Goal: Task Accomplishment & Management: Complete application form

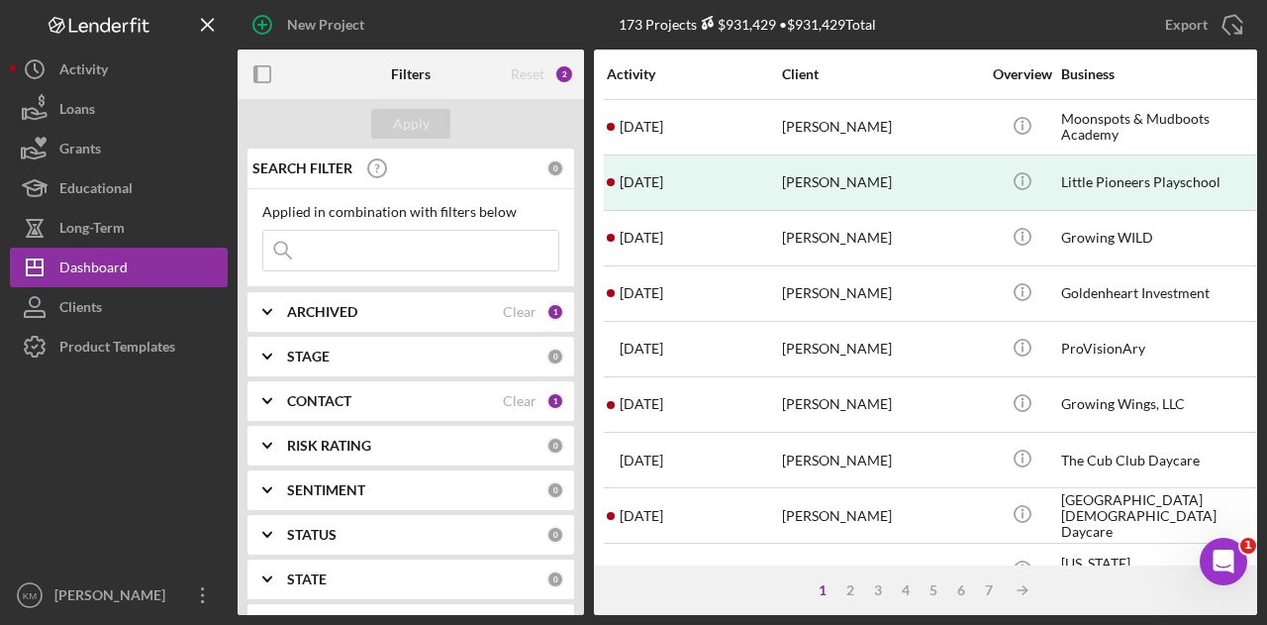
click at [419, 253] on input at bounding box center [410, 251] width 295 height 40
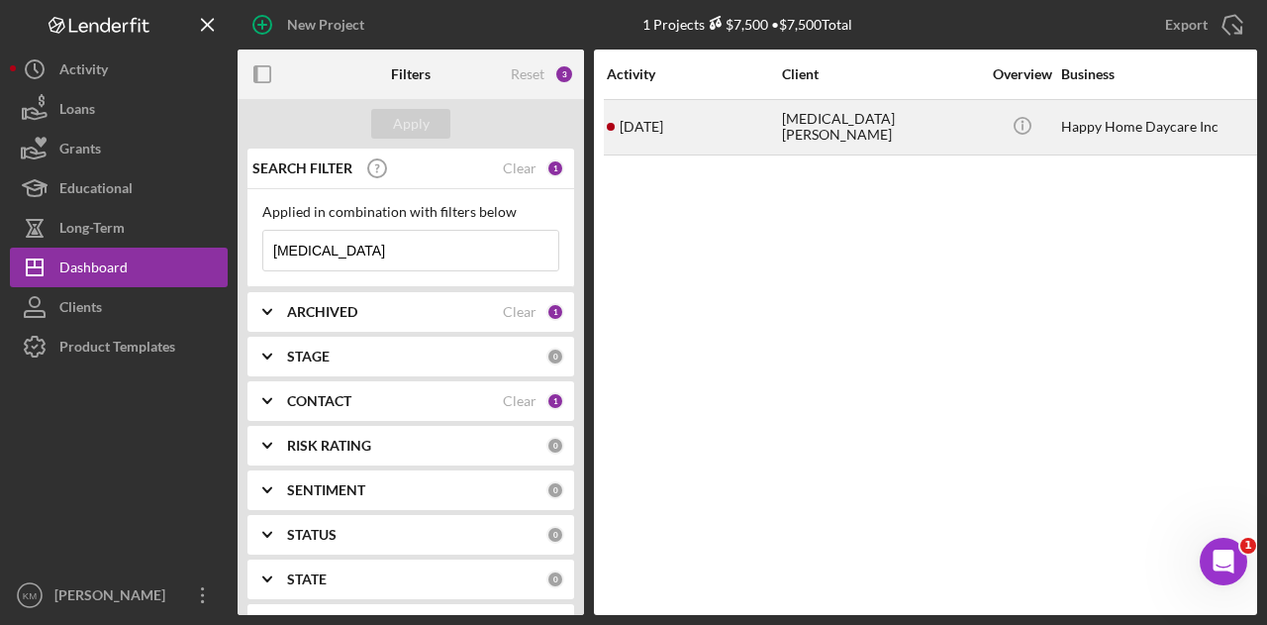
type input "[MEDICAL_DATA]"
click at [752, 139] on div "[DATE] [MEDICAL_DATA][PERSON_NAME]" at bounding box center [693, 127] width 173 height 52
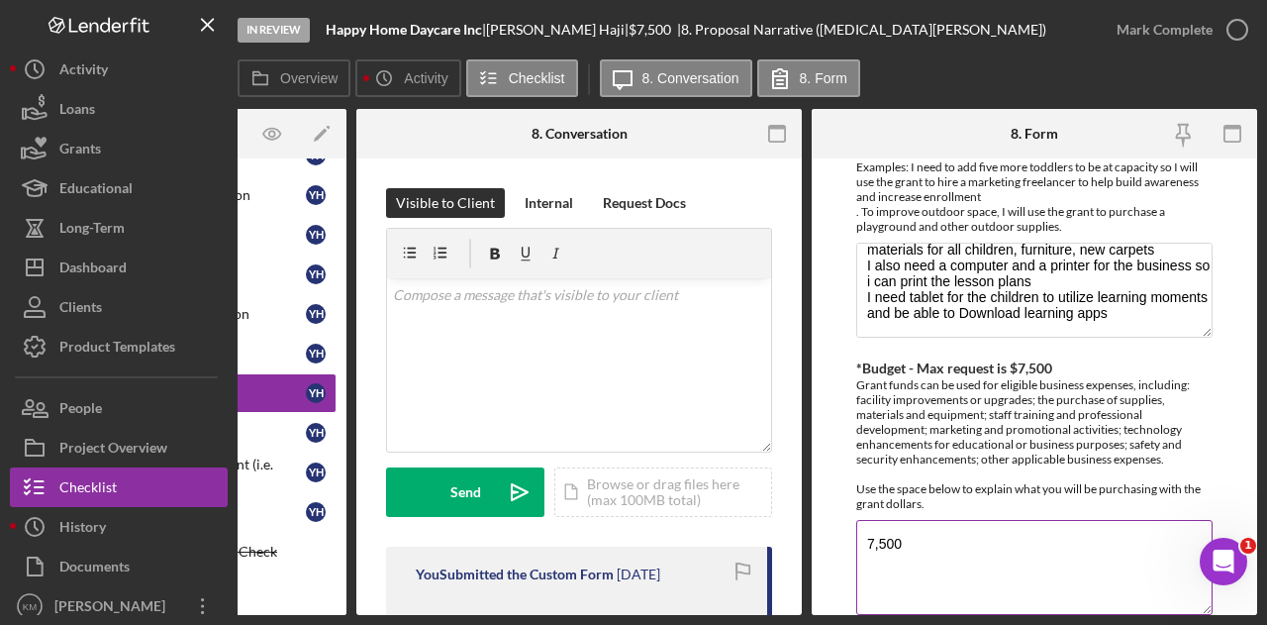
scroll to position [63, 0]
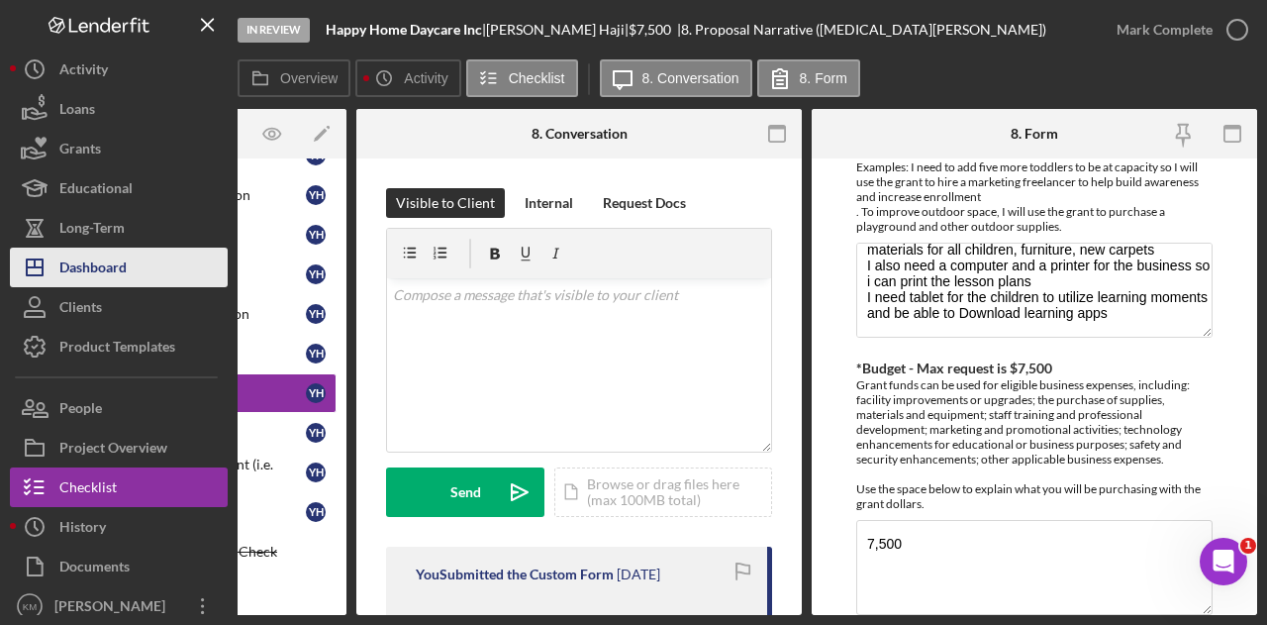
click at [113, 267] on div "Dashboard" at bounding box center [92, 270] width 67 height 45
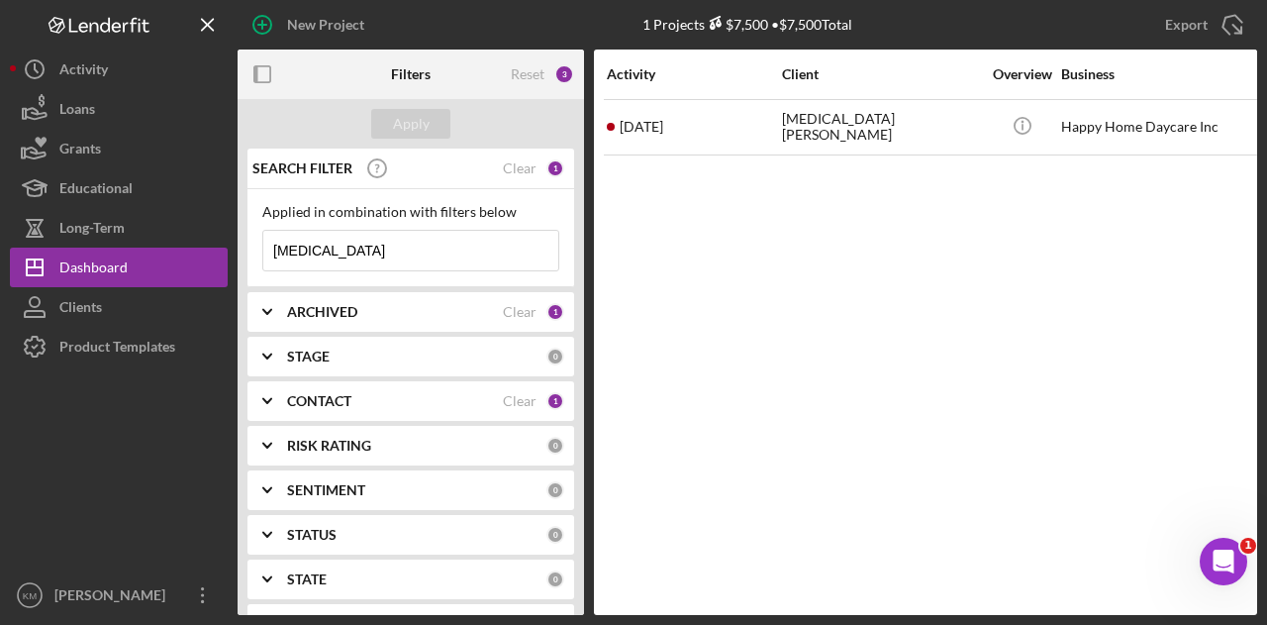
click at [351, 247] on input "[MEDICAL_DATA]" at bounding box center [410, 251] width 295 height 40
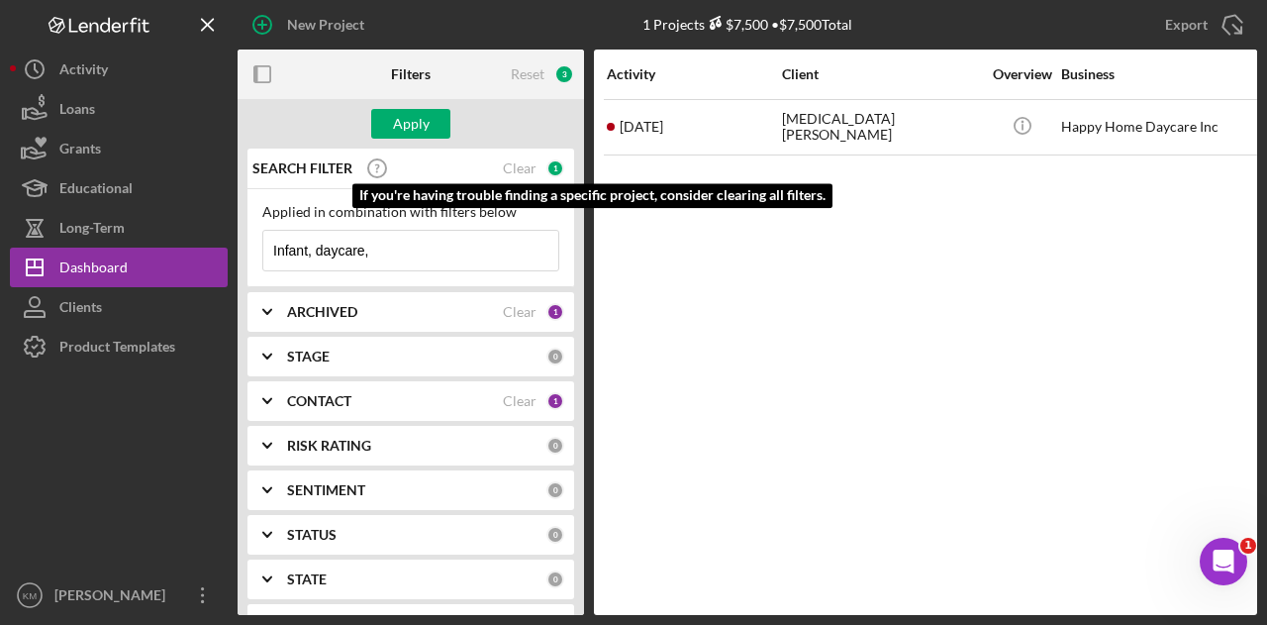
type input "Infant, daycare,"
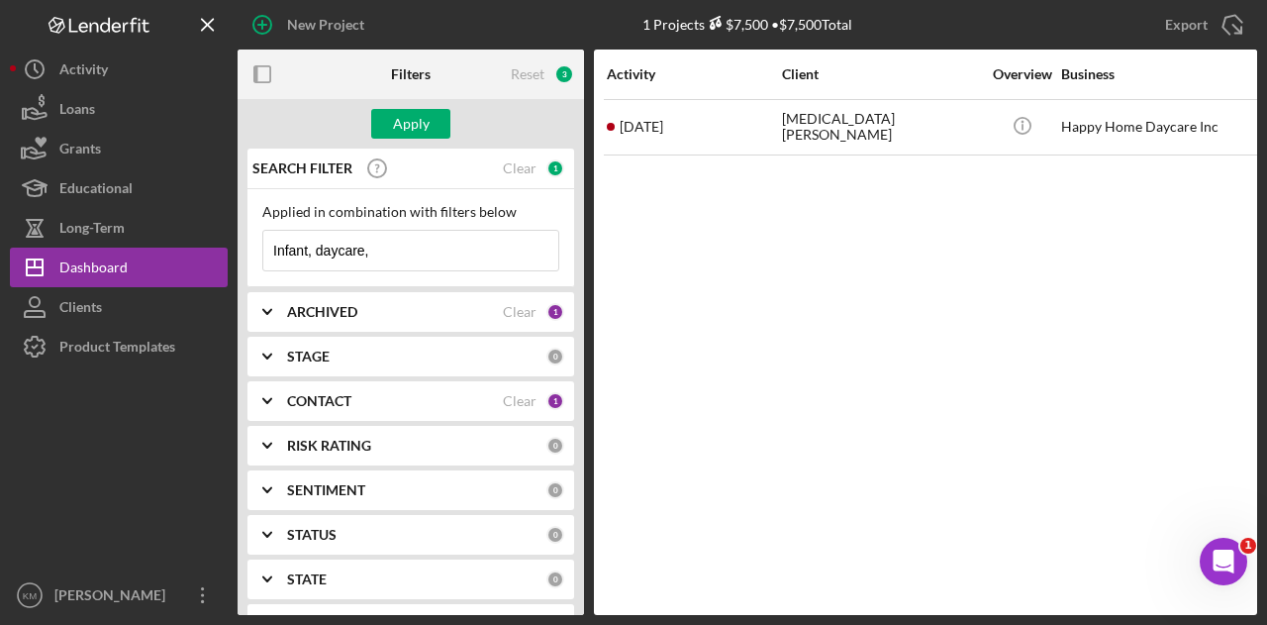
click at [390, 252] on input "Infant, daycare," at bounding box center [410, 251] width 295 height 40
click at [390, 253] on input "Infant, daycare," at bounding box center [410, 251] width 295 height 40
click at [390, 251] on input "Infant, daycare," at bounding box center [410, 251] width 295 height 40
click at [453, 112] on div "Apply" at bounding box center [411, 124] width 347 height 50
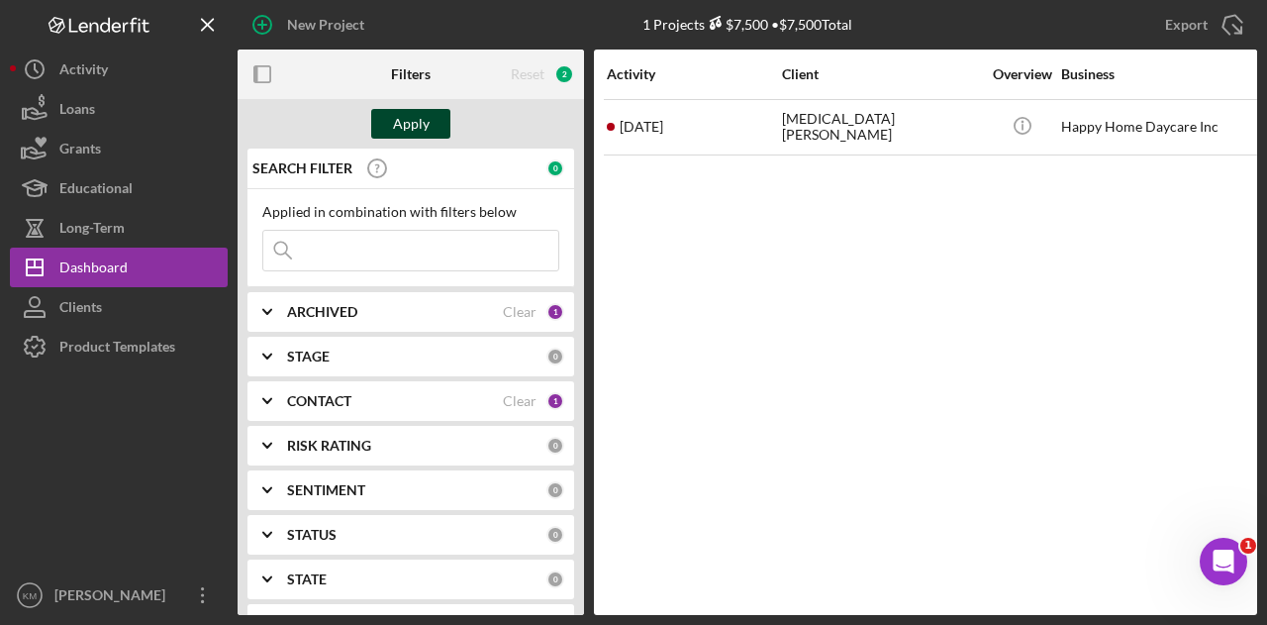
click at [429, 119] on button "Apply" at bounding box center [410, 124] width 79 height 30
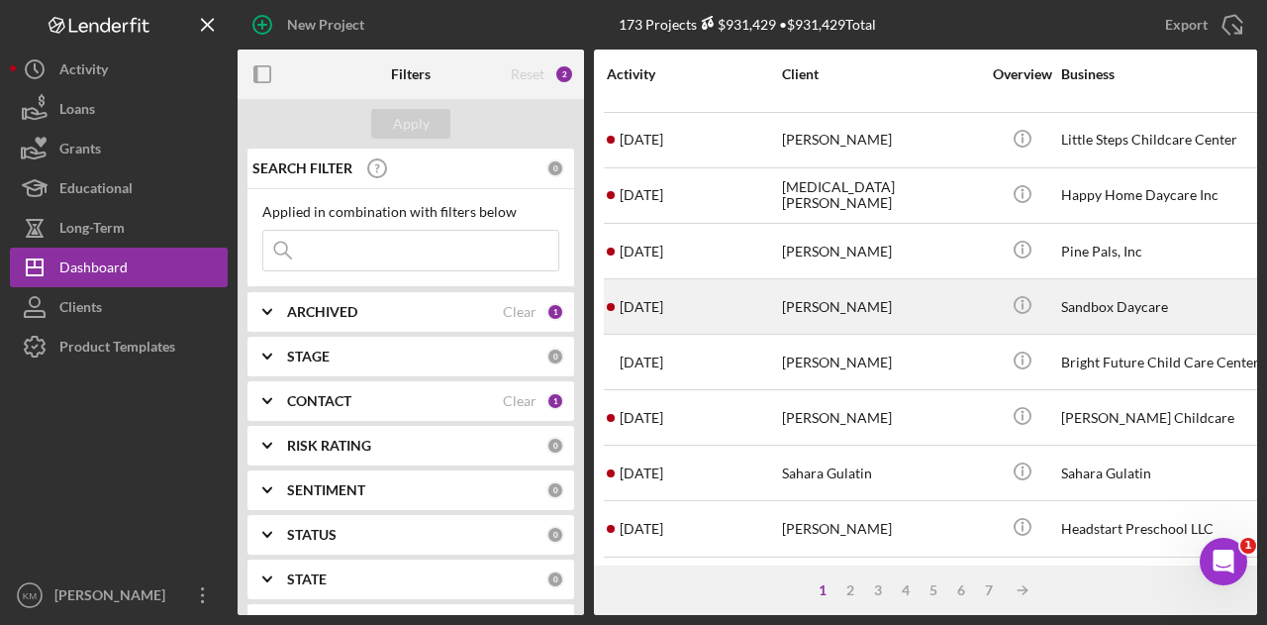
scroll to position [891, 0]
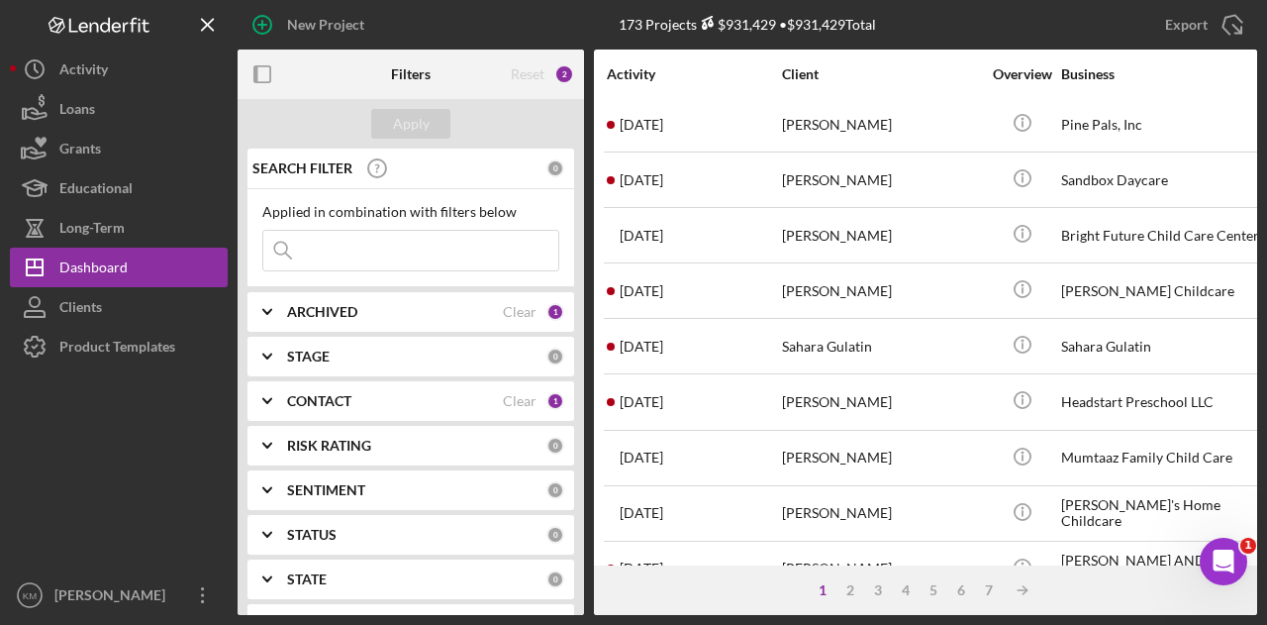
drag, startPoint x: 363, startPoint y: 239, endPoint x: 351, endPoint y: 252, distance: 18.2
click at [363, 239] on input at bounding box center [410, 251] width 295 height 40
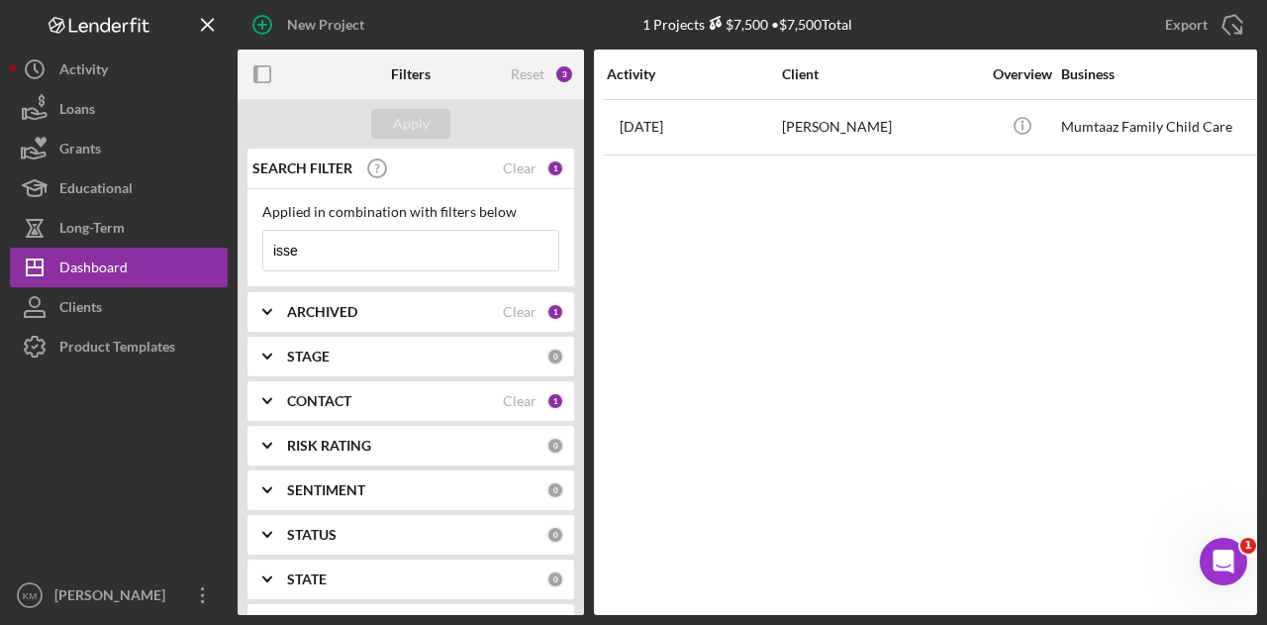
scroll to position [0, 0]
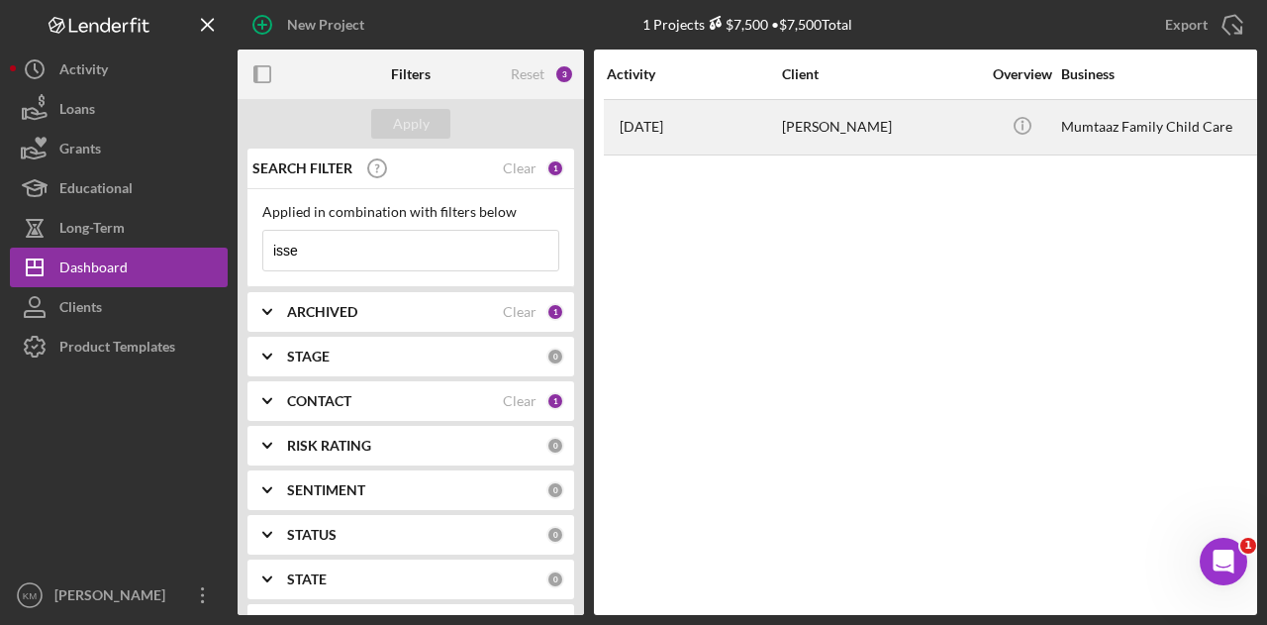
type input "isse"
click at [663, 123] on time "[DATE]" at bounding box center [642, 127] width 44 height 16
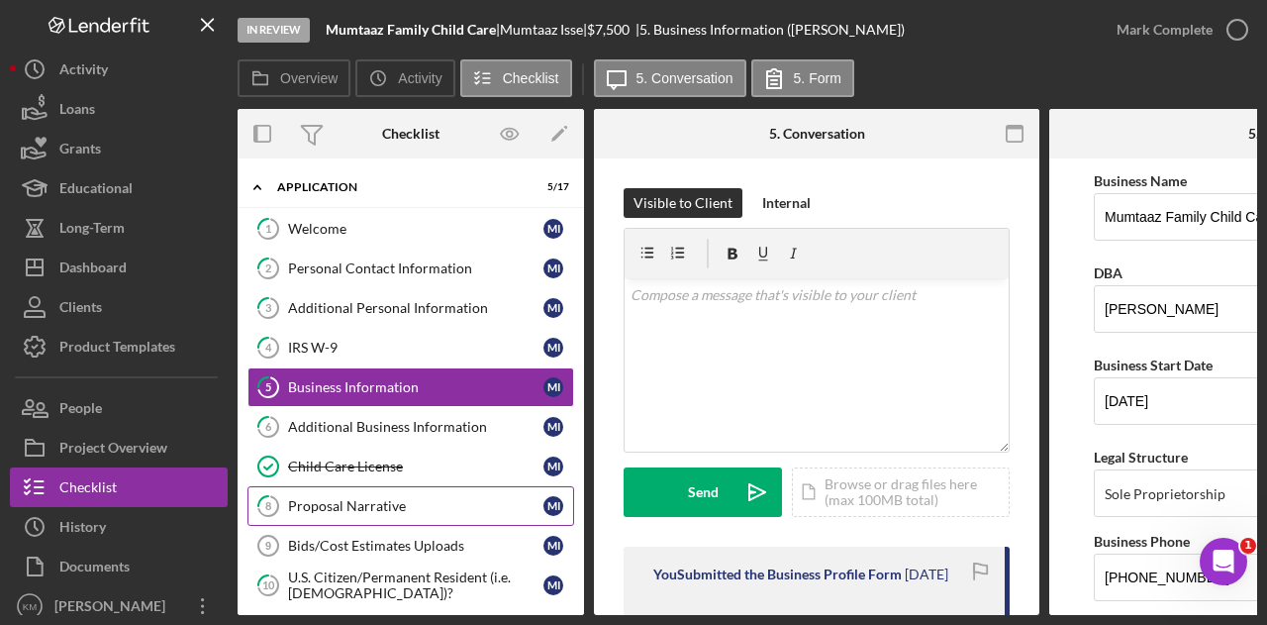
click at [414, 511] on link "8 Proposal Narrative M I" at bounding box center [411, 506] width 327 height 40
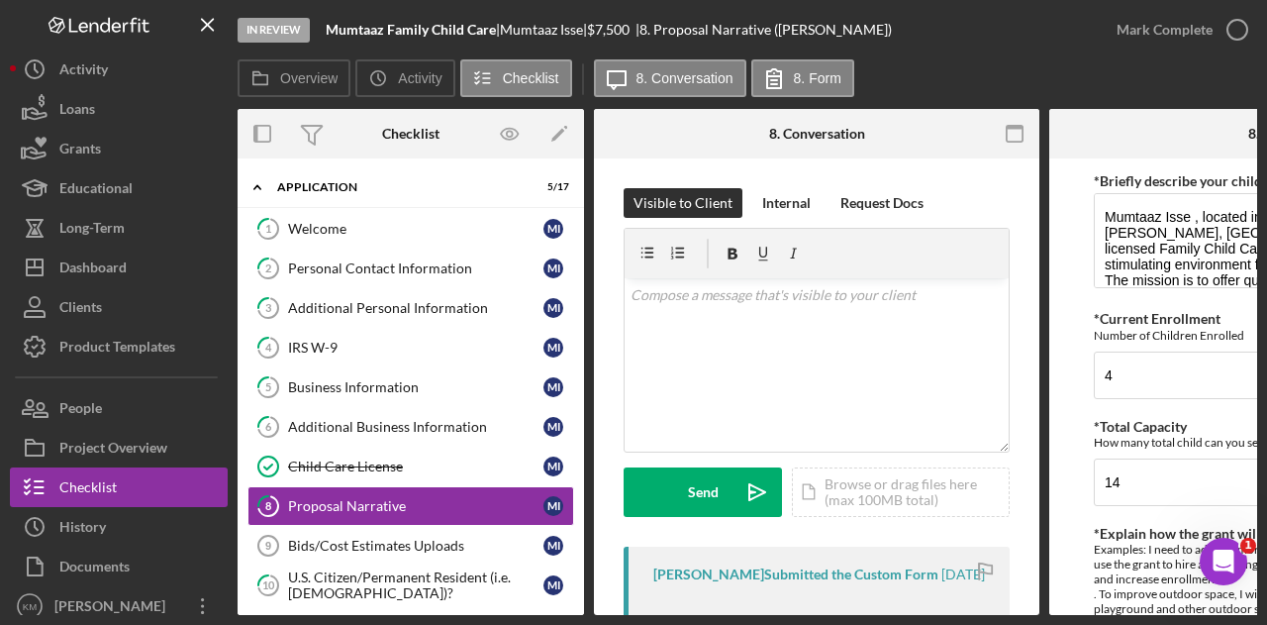
drag, startPoint x: 509, startPoint y: 618, endPoint x: 574, endPoint y: 615, distance: 65.4
click at [574, 615] on div "In Review Mumtaaz Family Child Care | [PERSON_NAME] | $7,500 $7,500 | 8. Propos…" at bounding box center [633, 312] width 1267 height 625
drag, startPoint x: 574, startPoint y: 615, endPoint x: 803, endPoint y: 625, distance: 228.9
click at [803, 624] on html "In Review Mumtaaz Family Child Care | [PERSON_NAME] | $7,500 $7,500 | 8. Propos…" at bounding box center [633, 312] width 1267 height 625
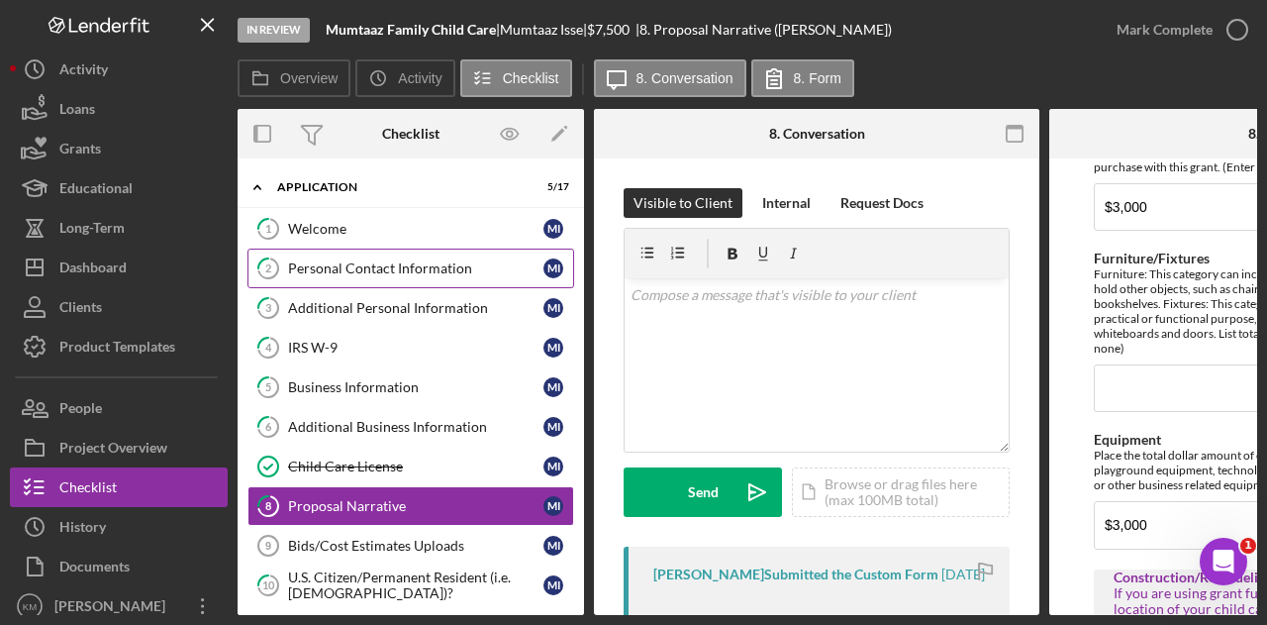
click at [360, 282] on link "2 Personal Contact Information M I" at bounding box center [411, 269] width 327 height 40
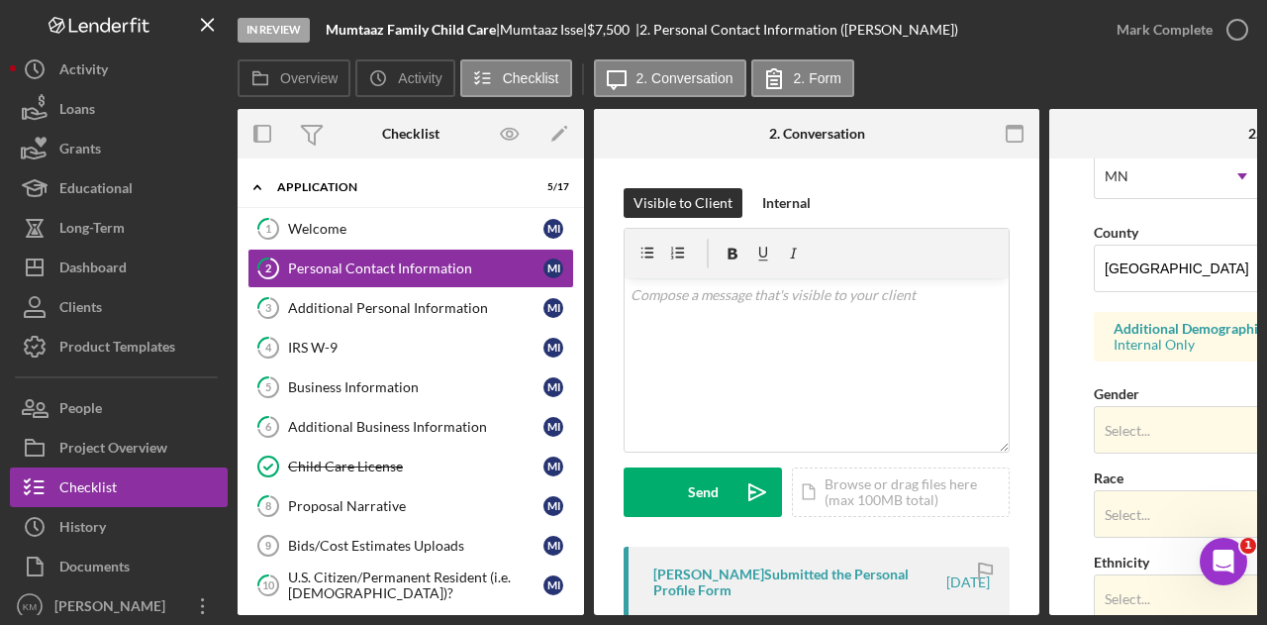
scroll to position [865, 0]
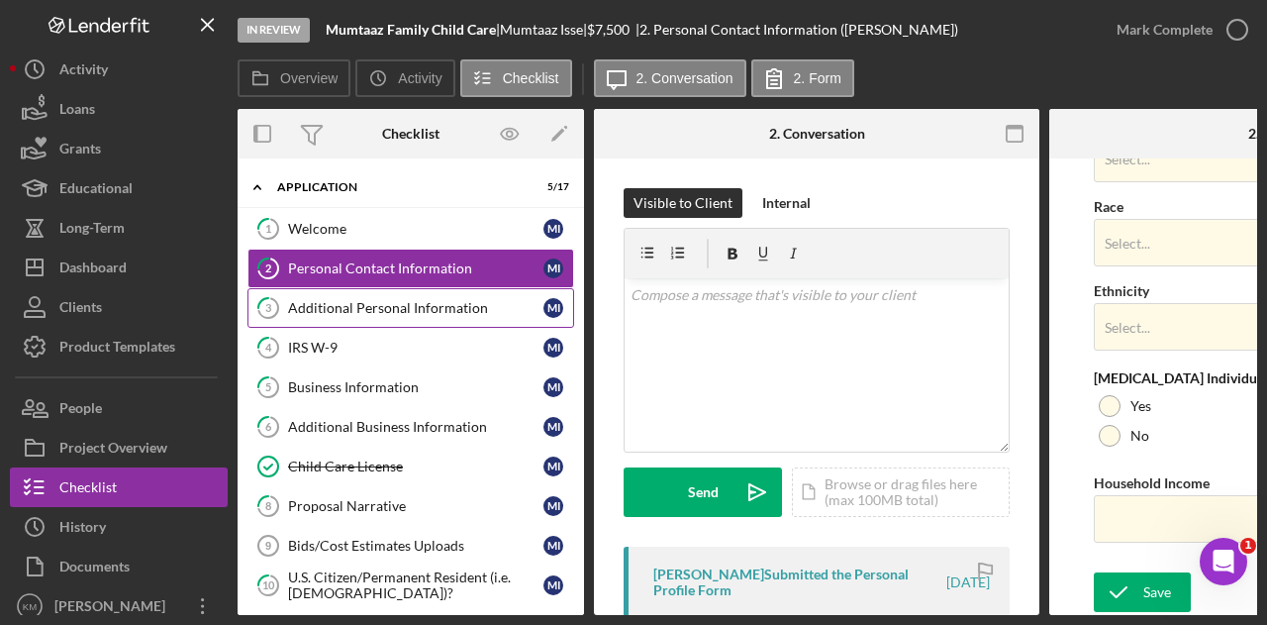
click at [385, 310] on div "Additional Personal Information" at bounding box center [415, 308] width 255 height 16
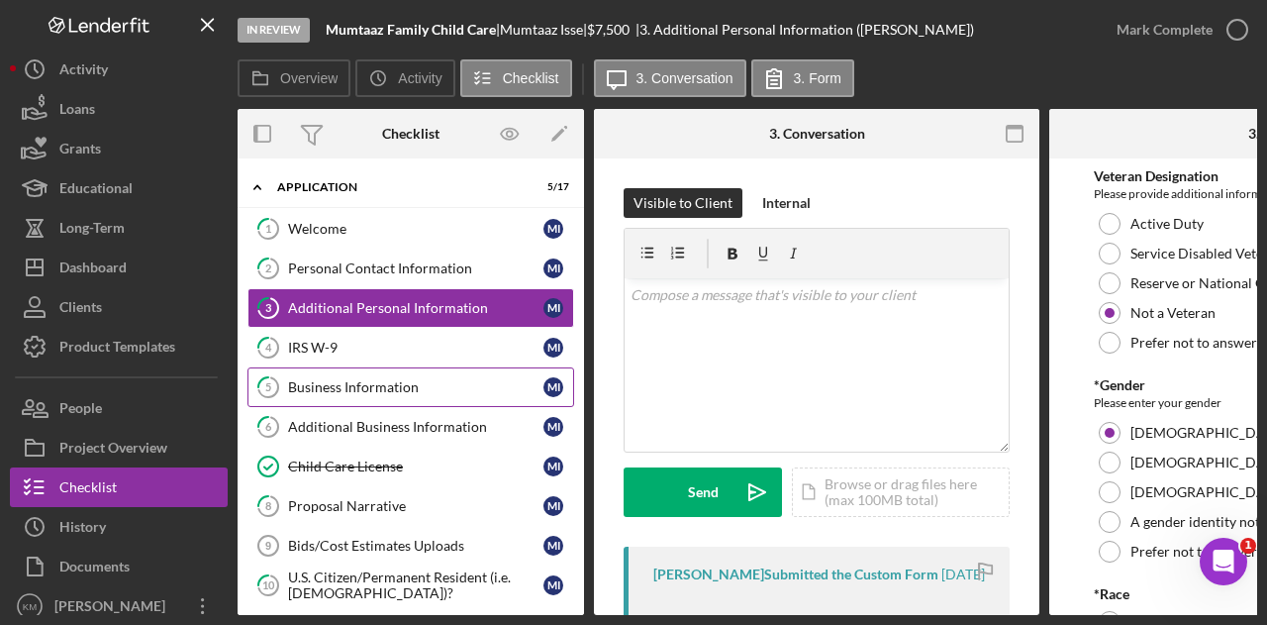
click at [362, 391] on div "Business Information" at bounding box center [415, 387] width 255 height 16
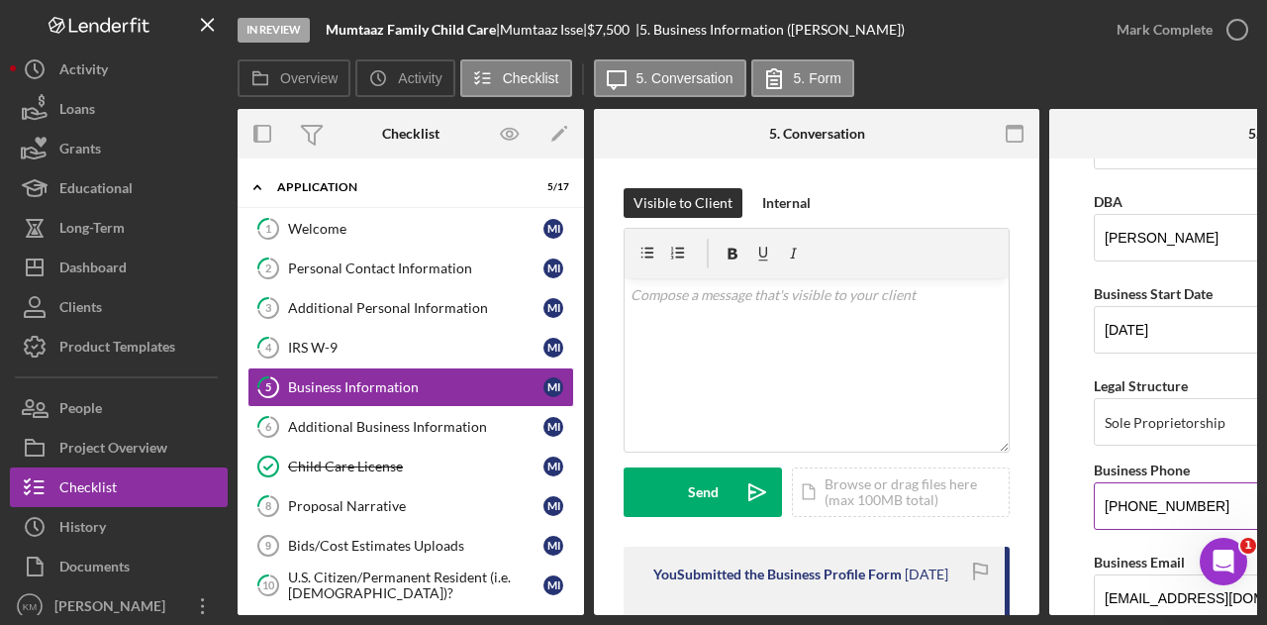
scroll to position [99, 0]
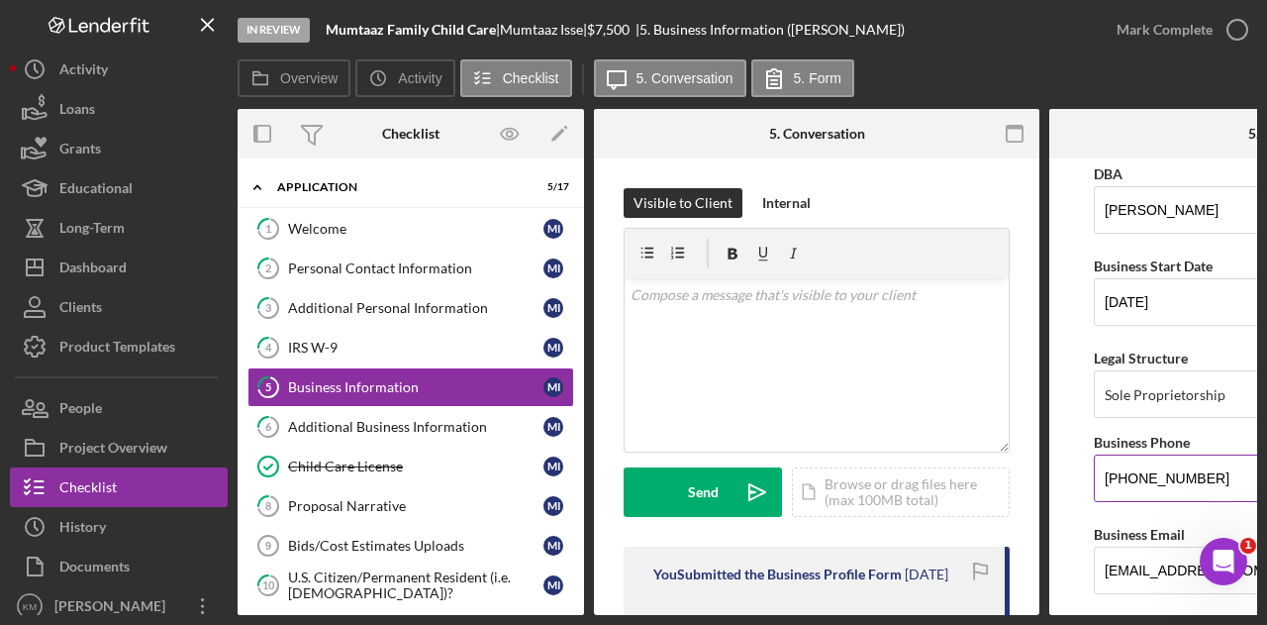
click at [1100, 479] on input "[PHONE_NUMBER]" at bounding box center [1272, 478] width 356 height 48
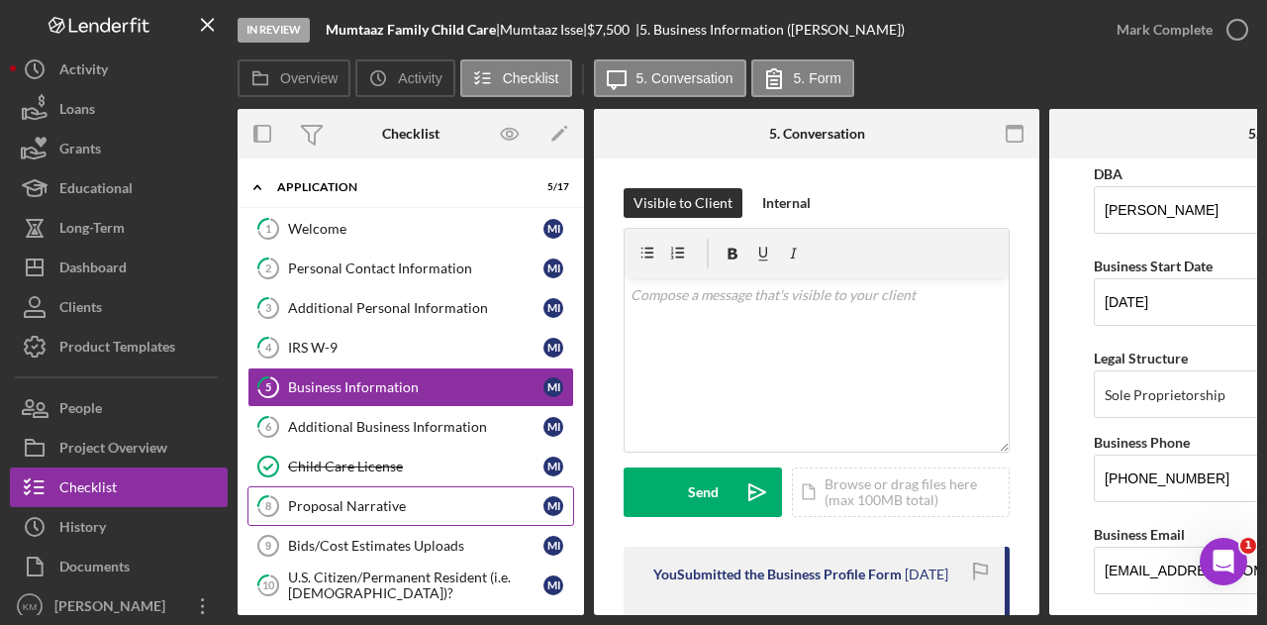
click at [386, 504] on div "Proposal Narrative" at bounding box center [415, 506] width 255 height 16
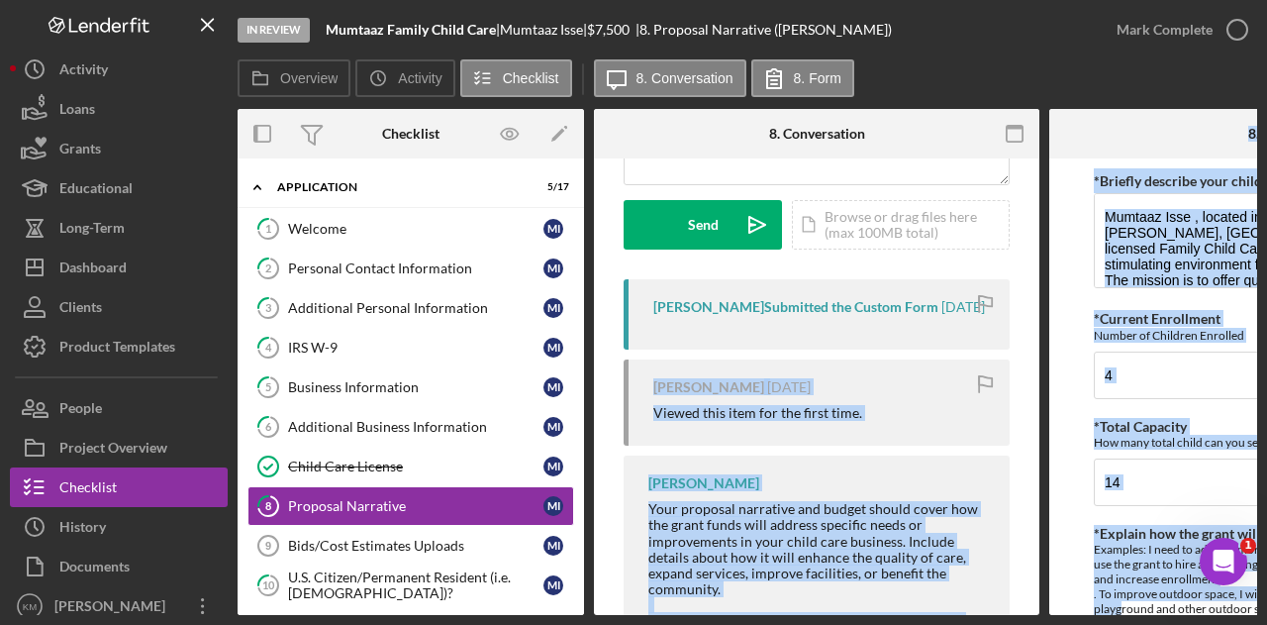
drag, startPoint x: 1014, startPoint y: 606, endPoint x: 1121, endPoint y: 607, distance: 106.9
click at [1121, 607] on div "Overview Internal Workflow Stage In Review Icon/Dropdown Arrow Archive (can una…" at bounding box center [748, 362] width 1020 height 506
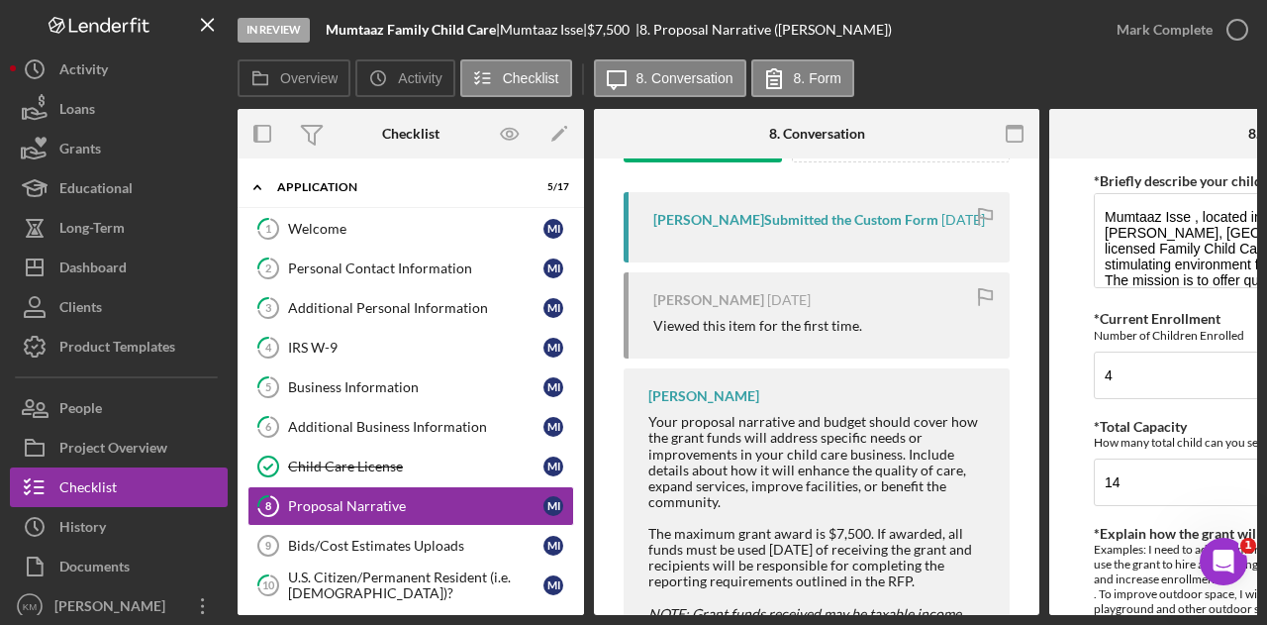
click at [920, 79] on div "Overview Icon/History Activity Checklist Icon/Message 8. Conversation 8. Form" at bounding box center [748, 79] width 1020 height 40
drag, startPoint x: 1022, startPoint y: 614, endPoint x: 1037, endPoint y: 614, distance: 14.9
click at [1037, 614] on div "In Review Mumtaaz Family Child Care | [PERSON_NAME] | $7,500 $7,500 | 8. Propos…" at bounding box center [633, 312] width 1267 height 625
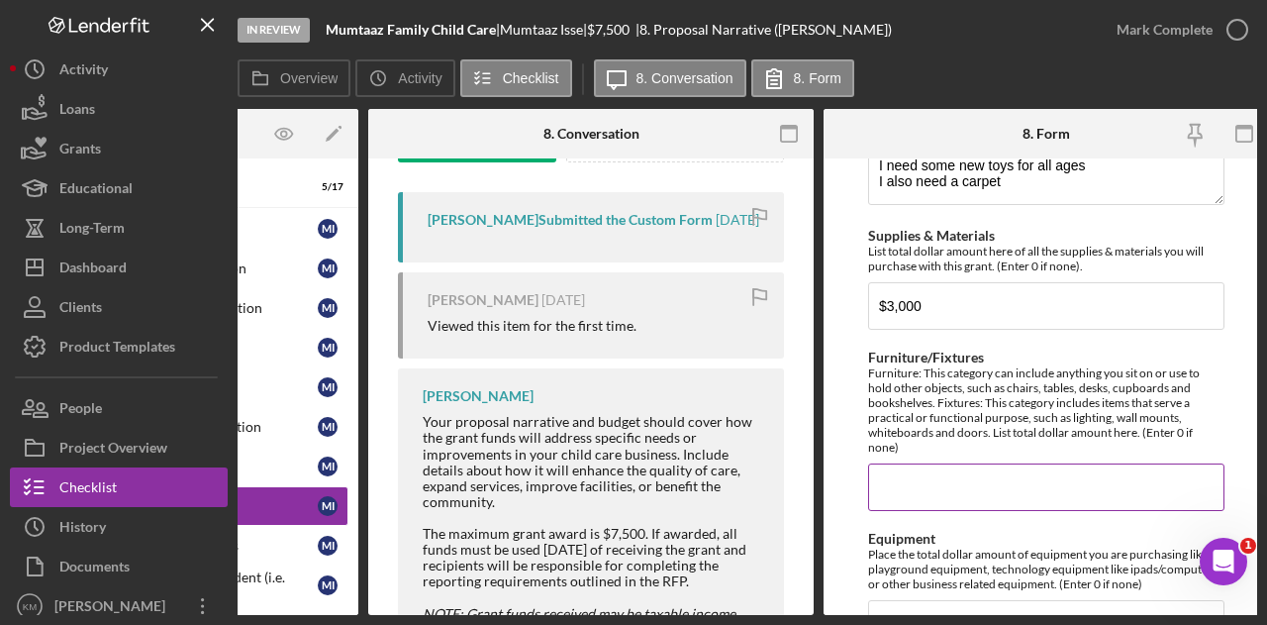
scroll to position [495, 0]
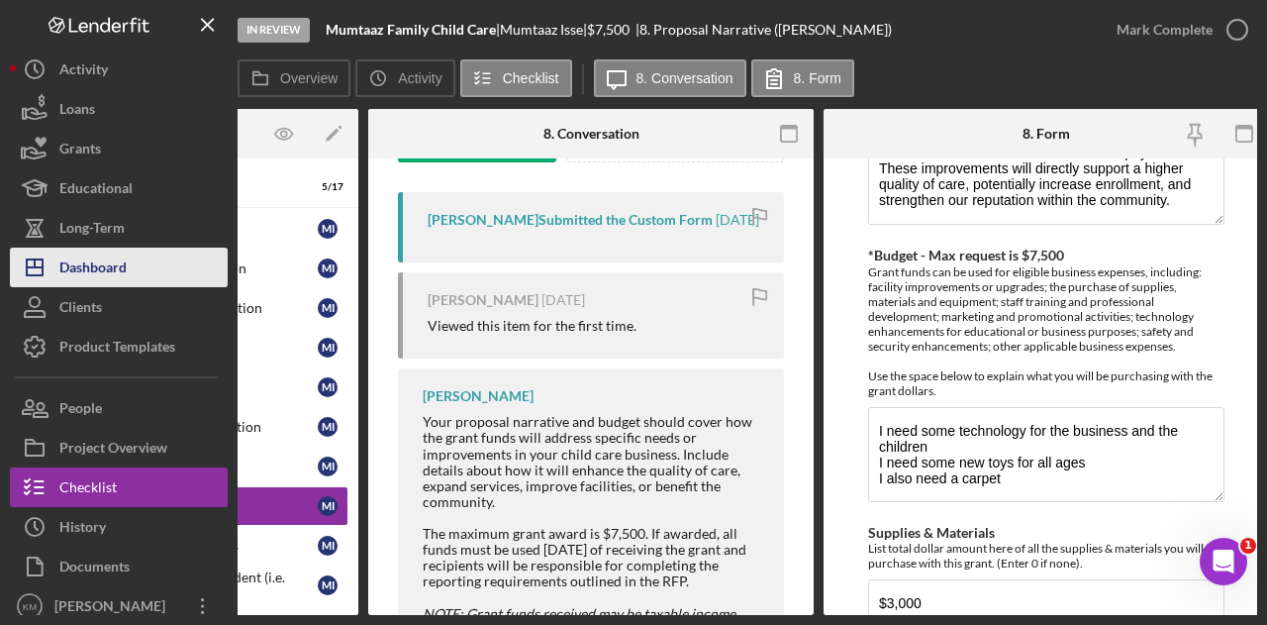
click at [93, 276] on div "Dashboard" at bounding box center [92, 270] width 67 height 45
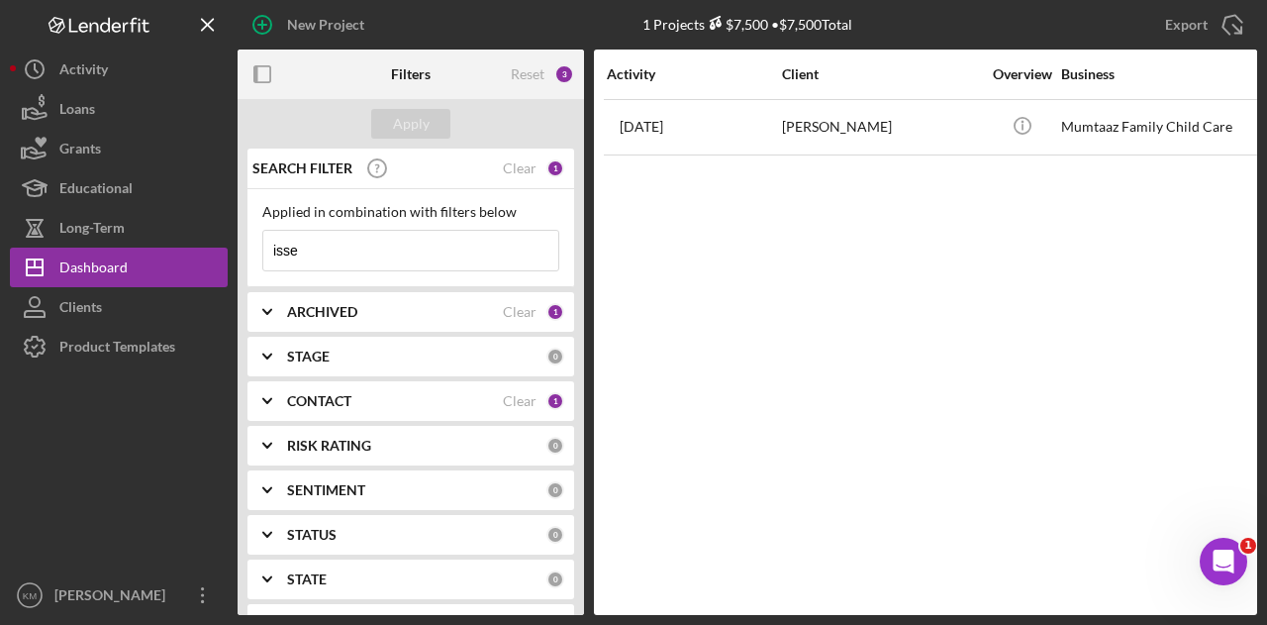
click at [408, 247] on input "isse" at bounding box center [410, 251] width 295 height 40
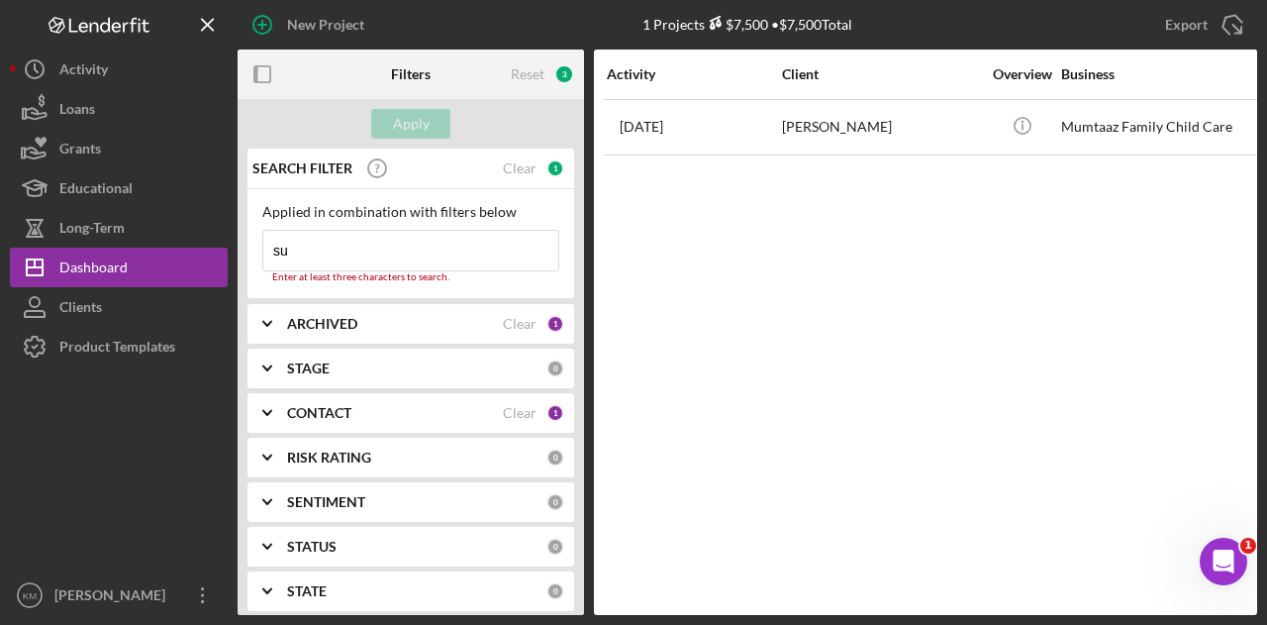
type input "suleka"
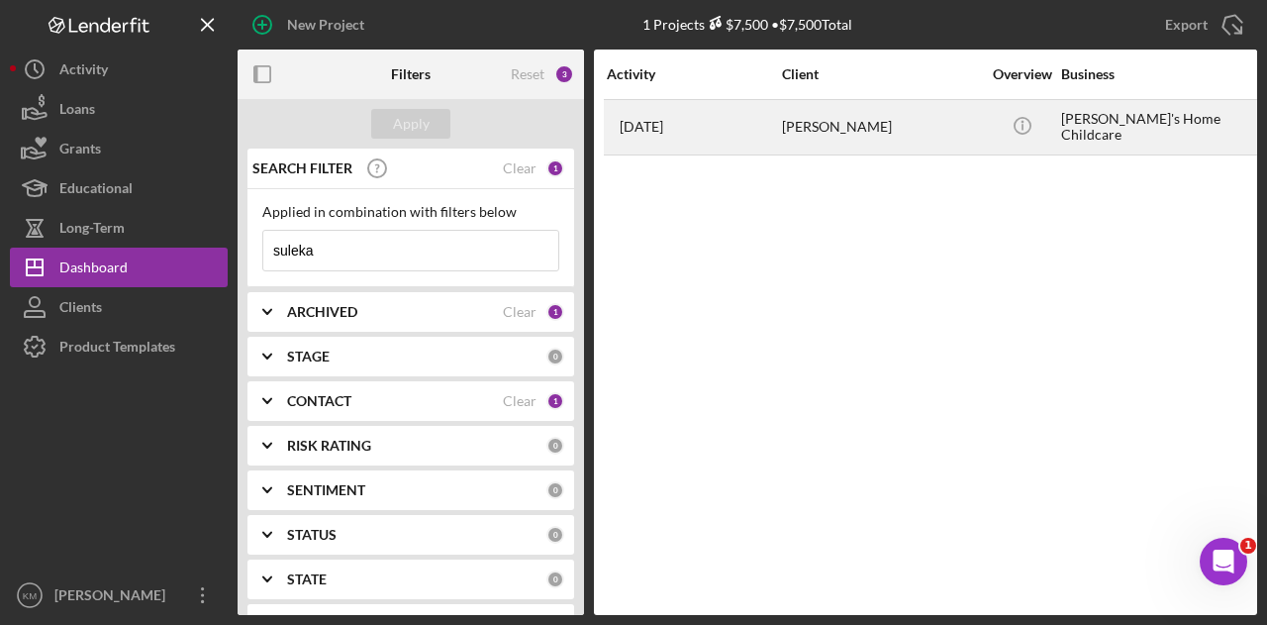
click at [736, 134] on div "[DATE] [PERSON_NAME]" at bounding box center [693, 127] width 173 height 52
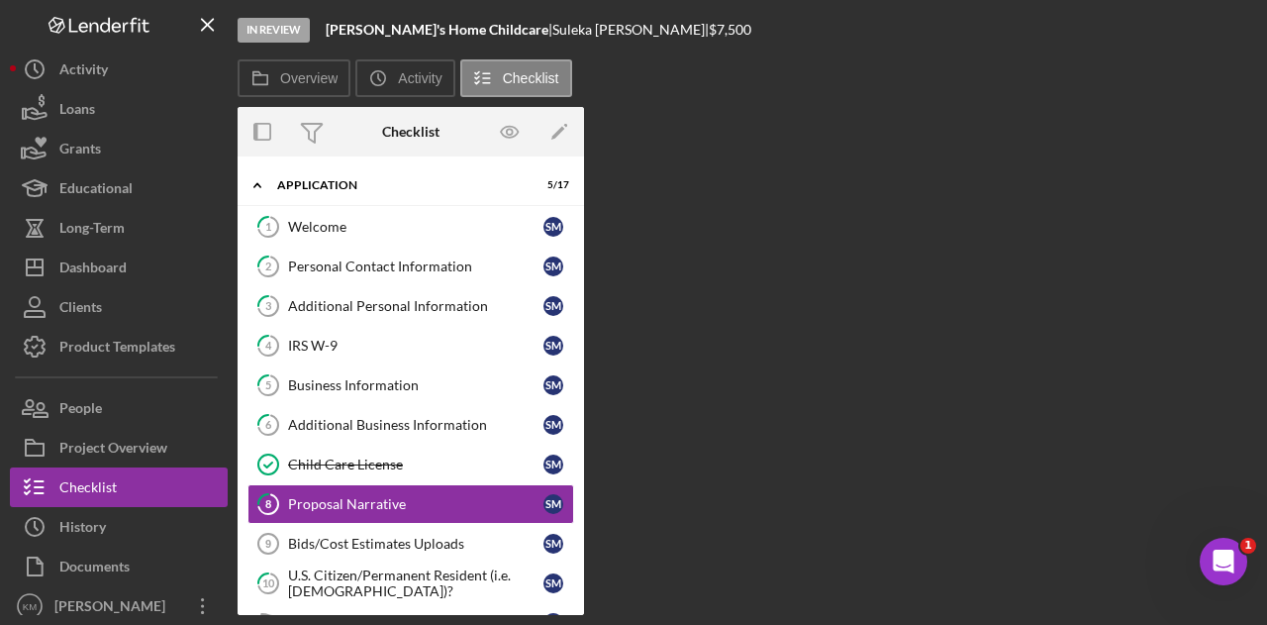
scroll to position [113, 0]
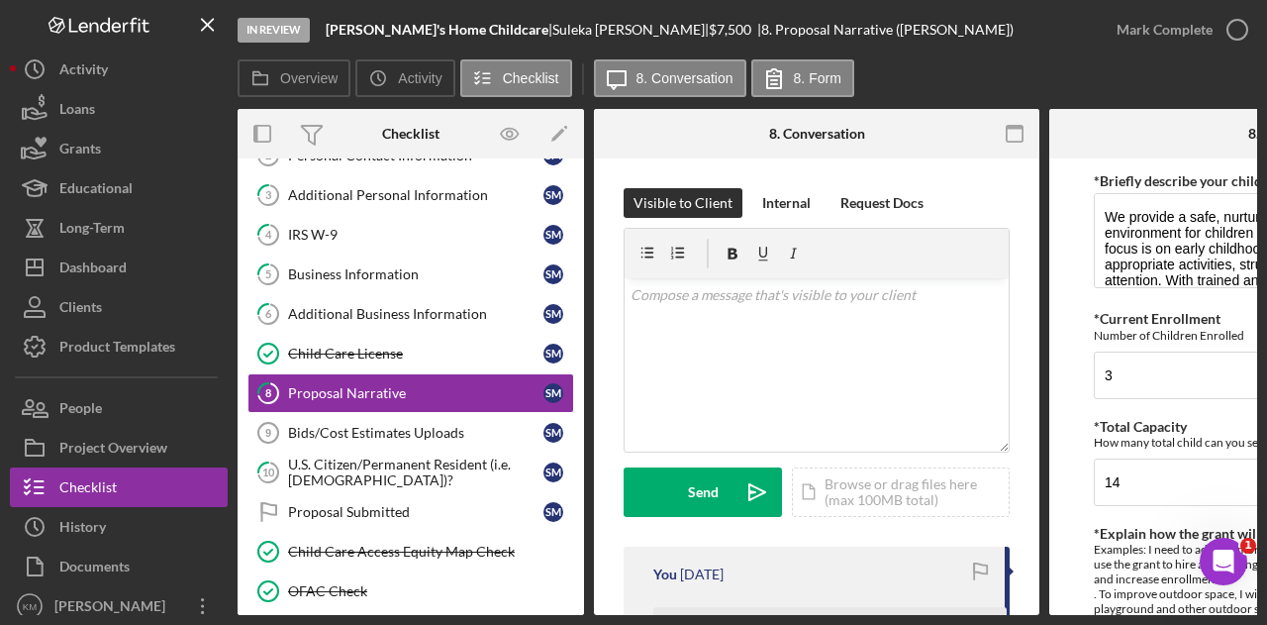
drag, startPoint x: 817, startPoint y: 607, endPoint x: 916, endPoint y: 609, distance: 99.0
click at [916, 609] on div "F53905961_Quote_Package_Mohamed.pdf" at bounding box center [811, 627] width 314 height 40
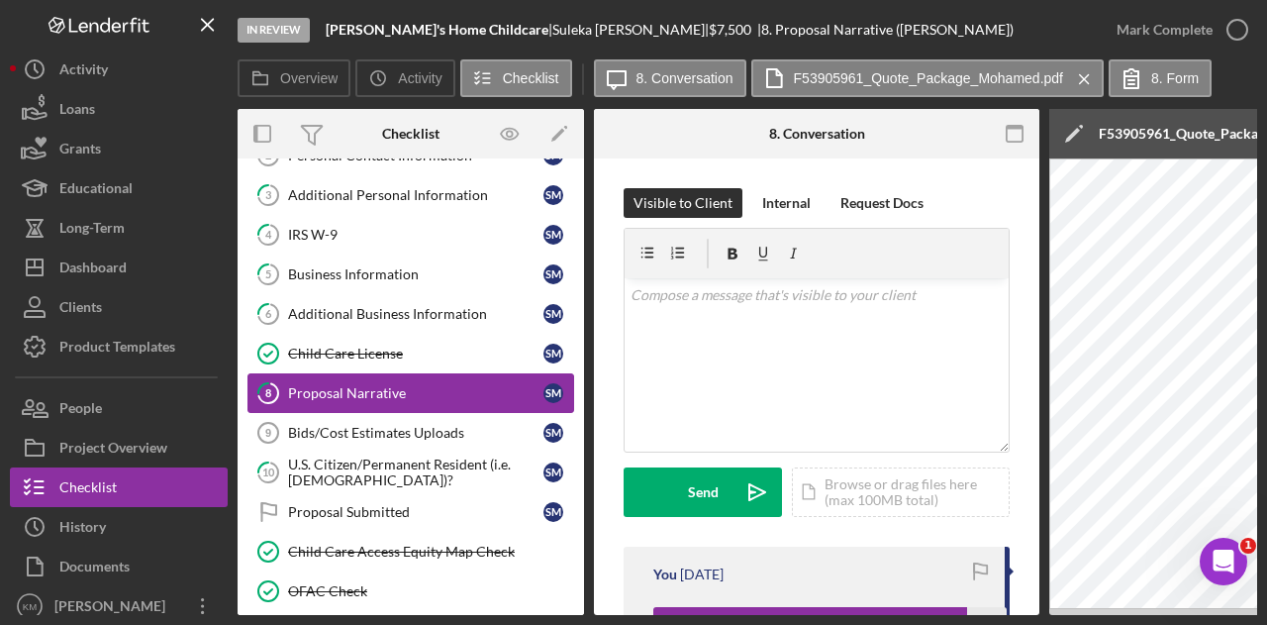
click at [396, 385] on div "Proposal Narrative" at bounding box center [415, 393] width 255 height 16
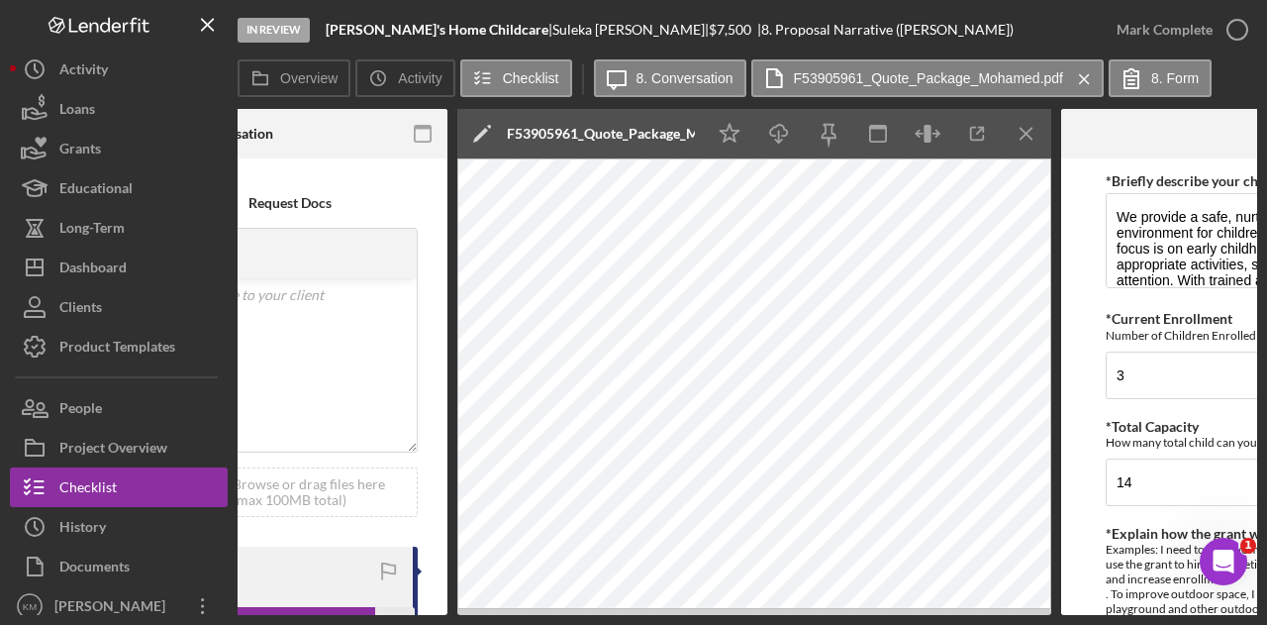
scroll to position [0, 493]
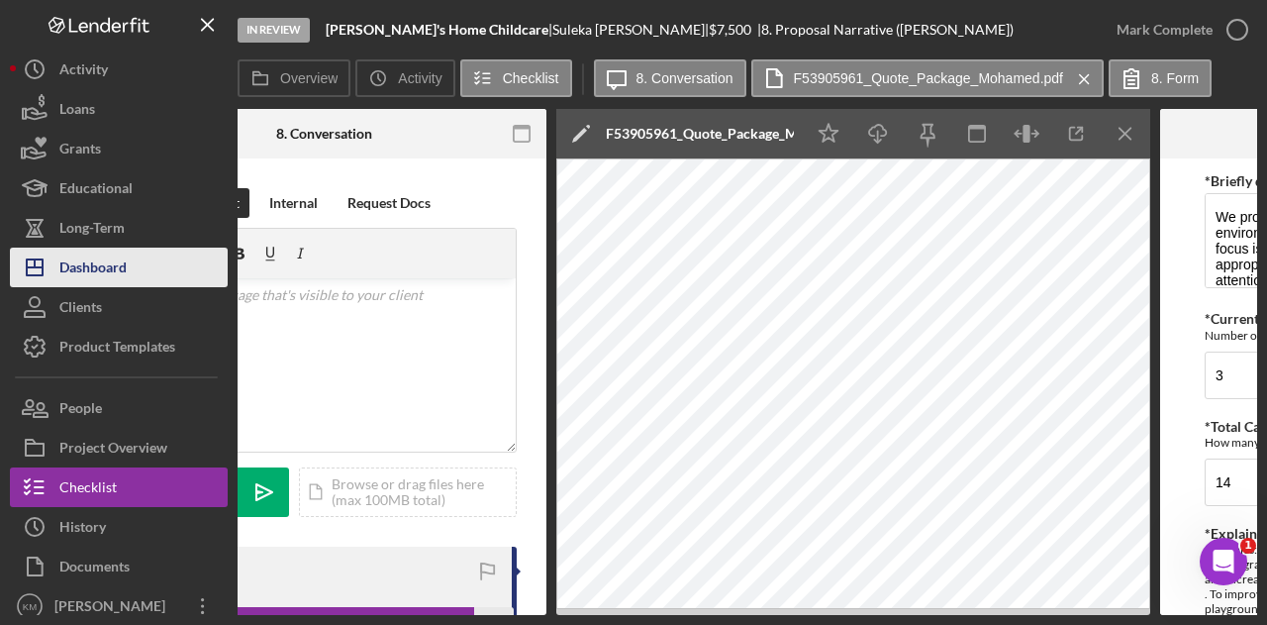
click at [87, 254] on div "Dashboard" at bounding box center [92, 270] width 67 height 45
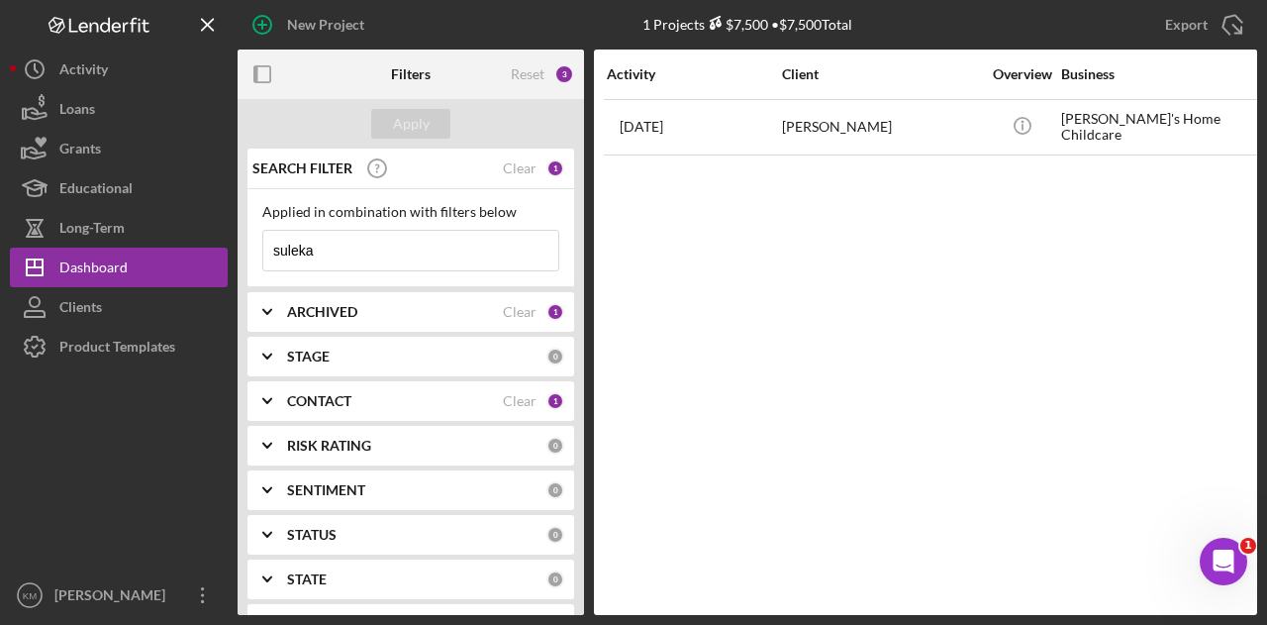
click at [360, 258] on input "suleka" at bounding box center [410, 251] width 295 height 40
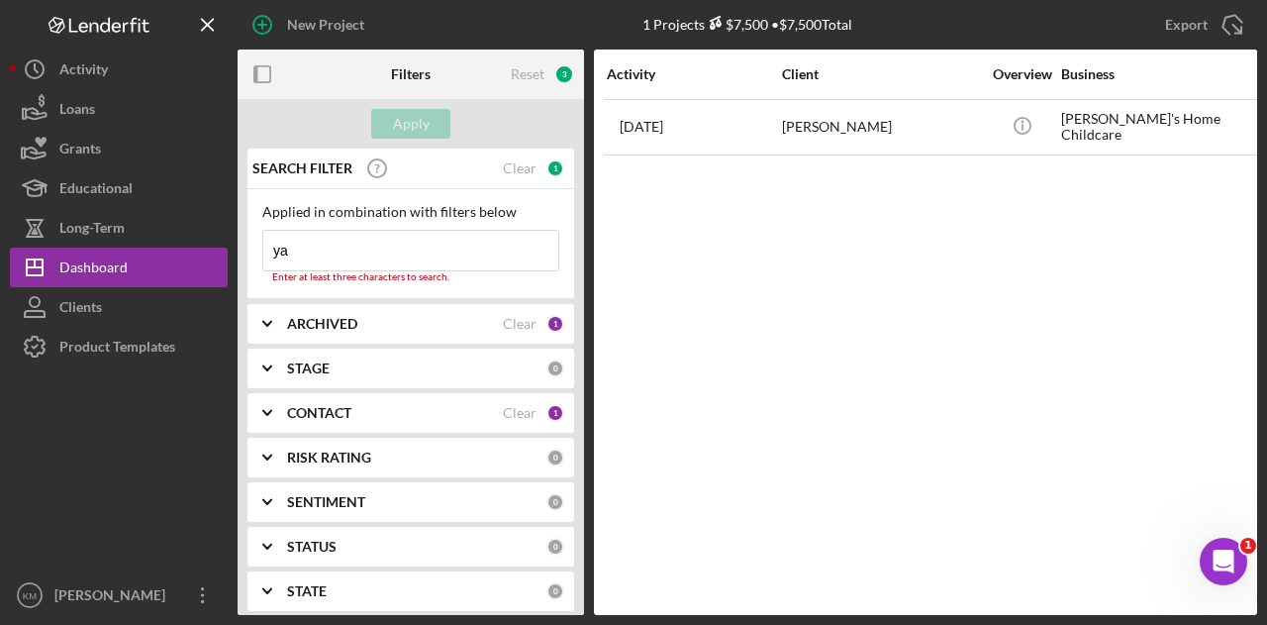
type input "[MEDICAL_DATA]"
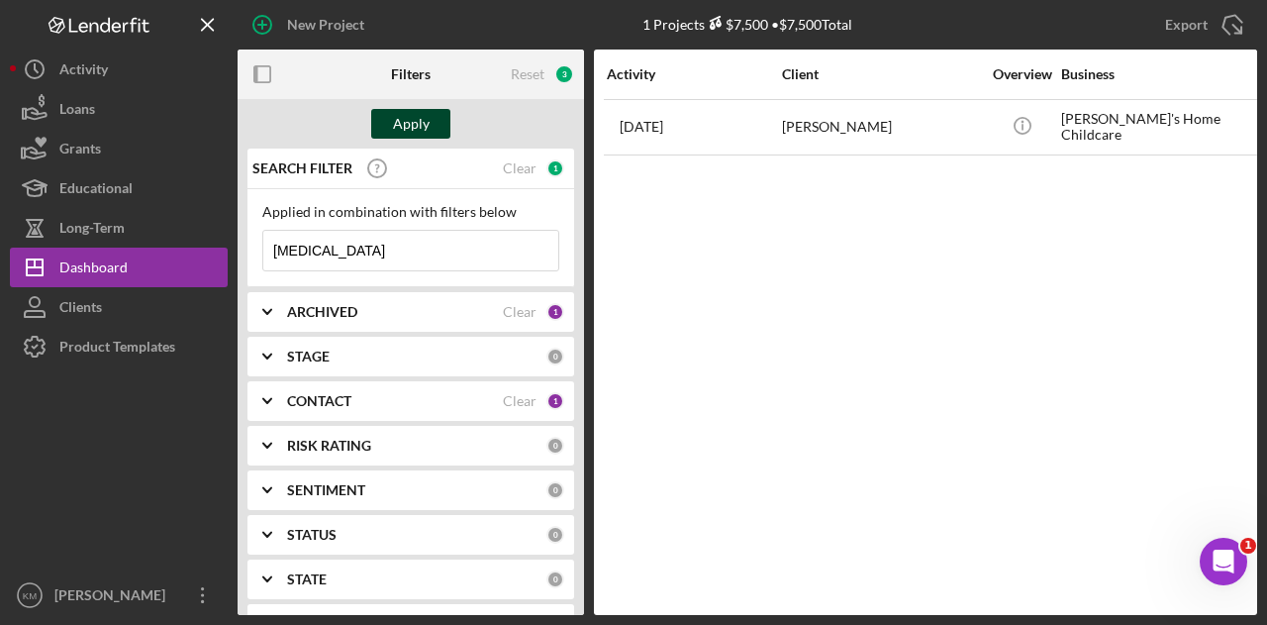
click at [428, 114] on button "Apply" at bounding box center [410, 124] width 79 height 30
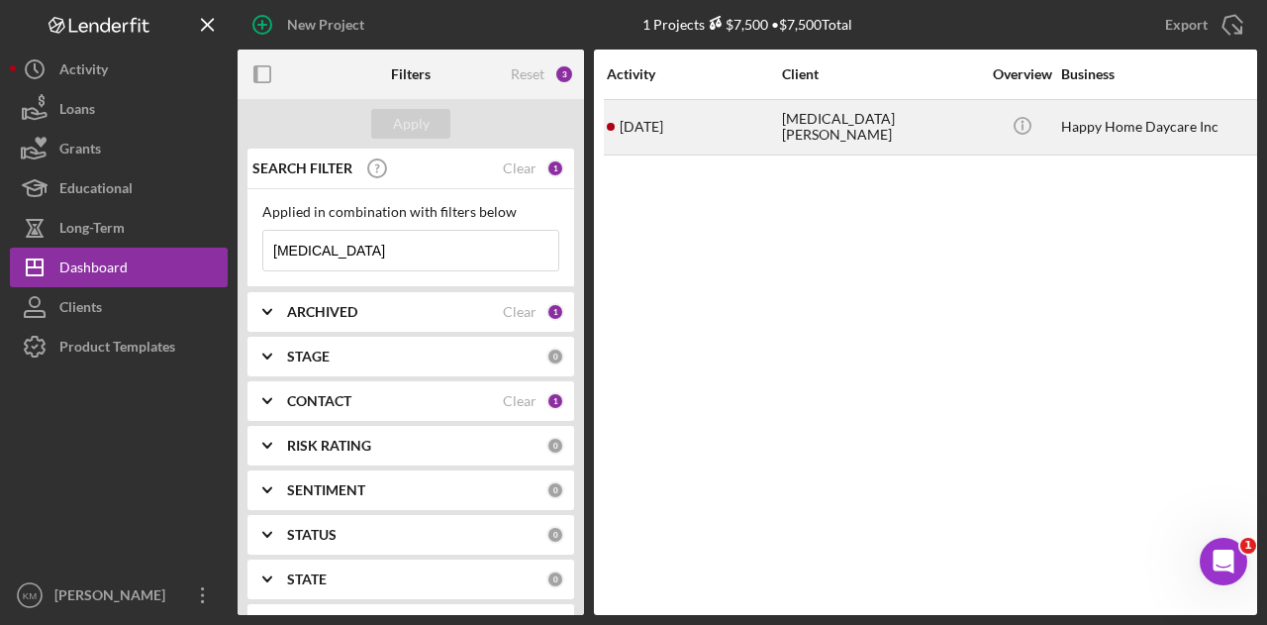
click at [808, 113] on div "[MEDICAL_DATA][PERSON_NAME]" at bounding box center [881, 127] width 198 height 52
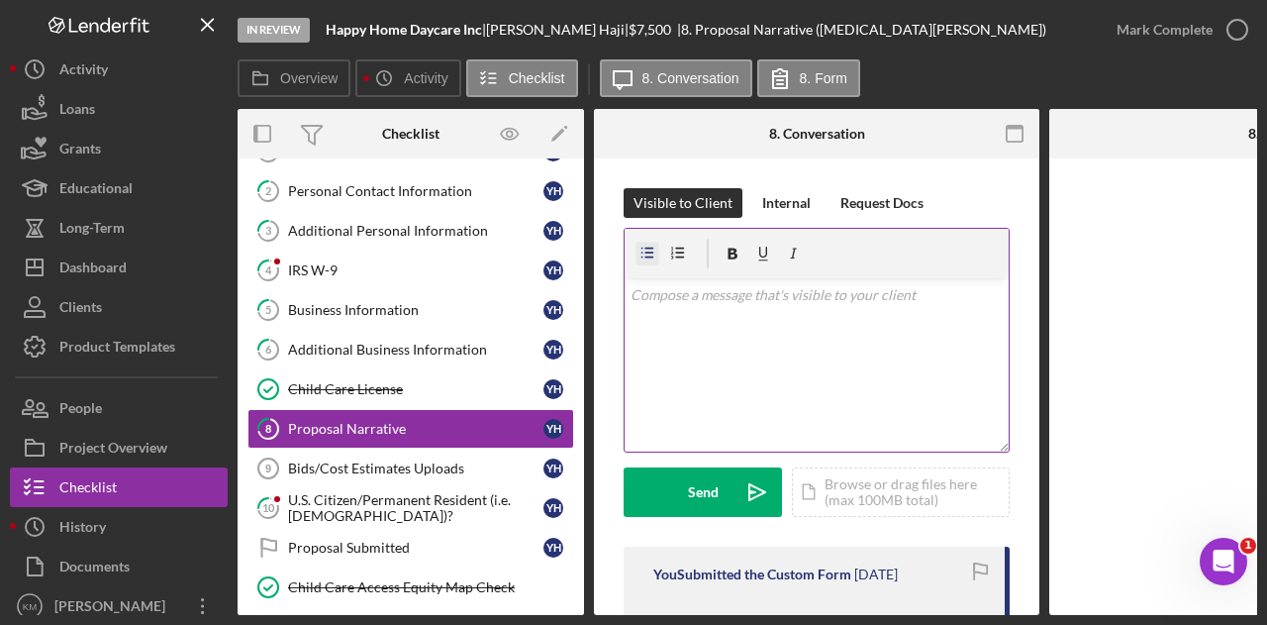
scroll to position [113, 0]
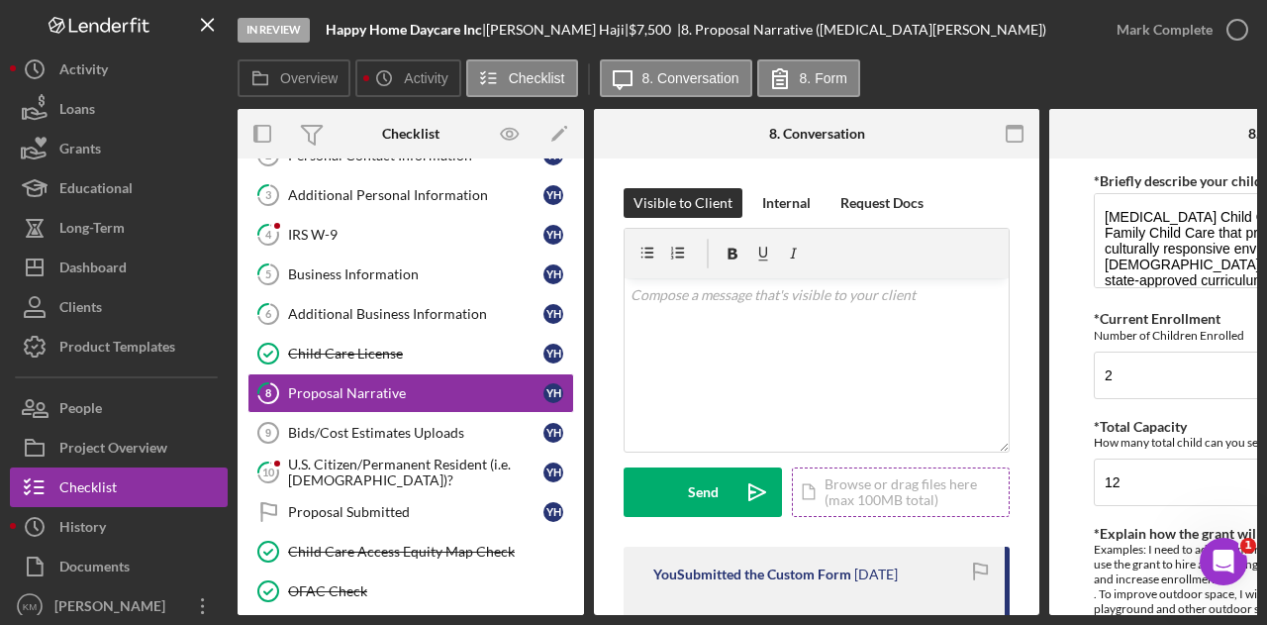
click at [966, 487] on div "Icon/Document Browse or drag files here (max 100MB total) Tap to choose files o…" at bounding box center [901, 492] width 218 height 50
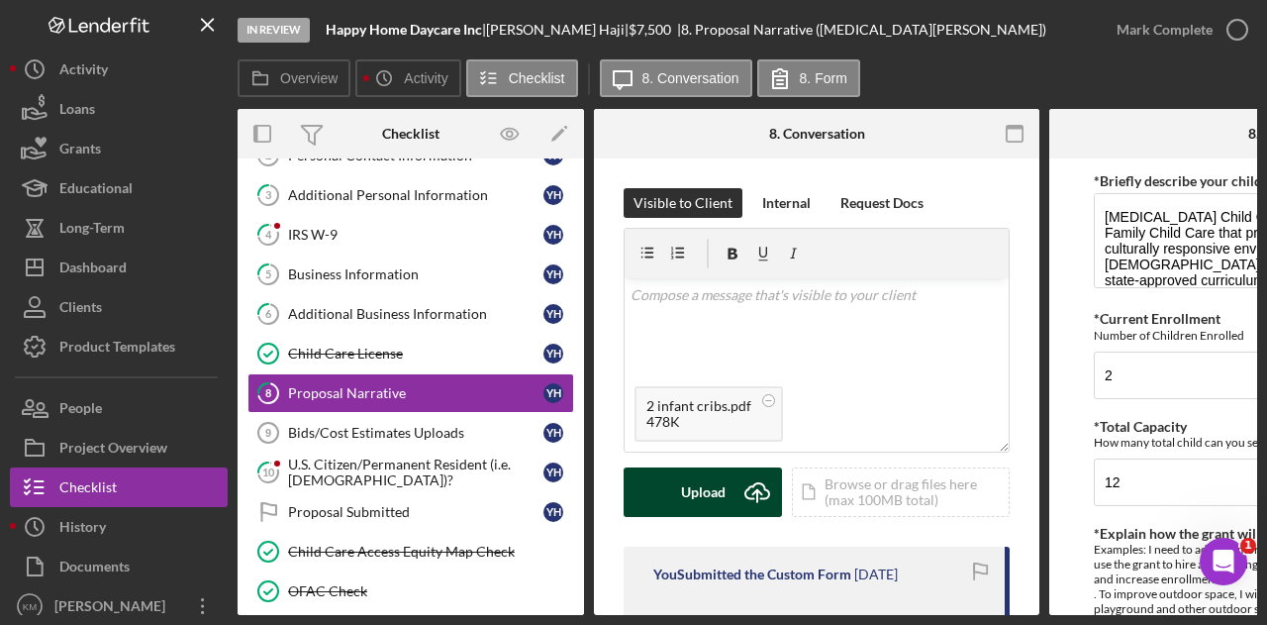
click at [741, 489] on icon "Icon/Upload" at bounding box center [758, 492] width 50 height 50
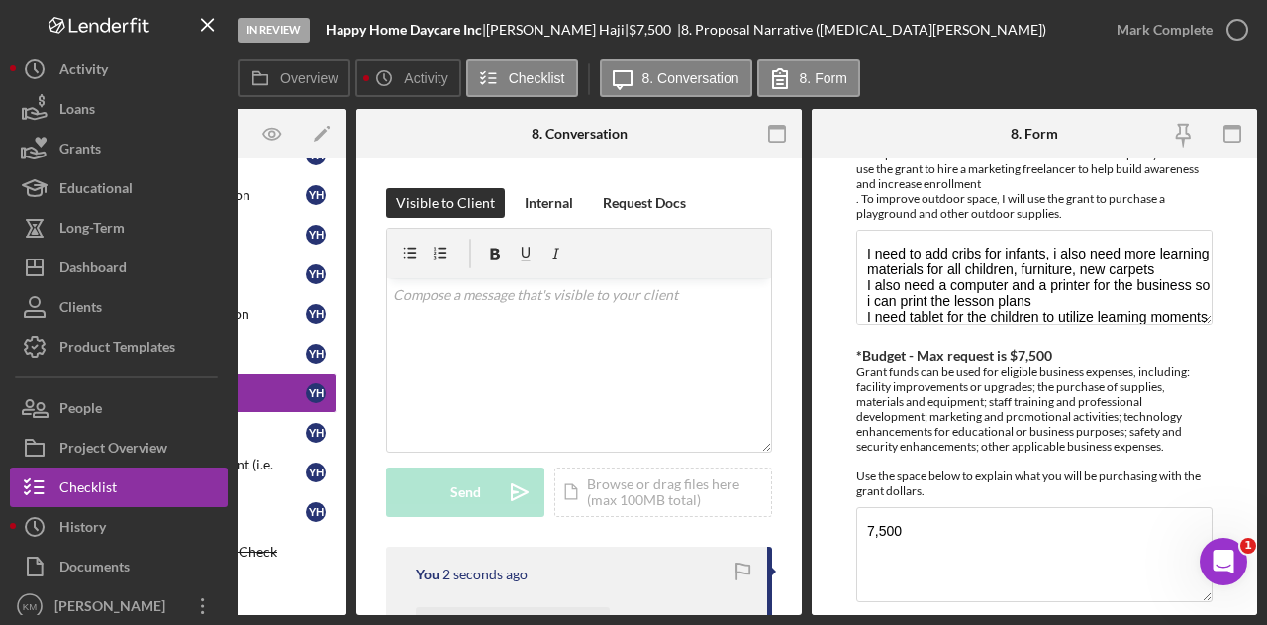
scroll to position [396, 0]
click at [652, 495] on div "Icon/Document Browse or drag files here (max 100MB total) Tap to choose files o…" at bounding box center [663, 492] width 218 height 50
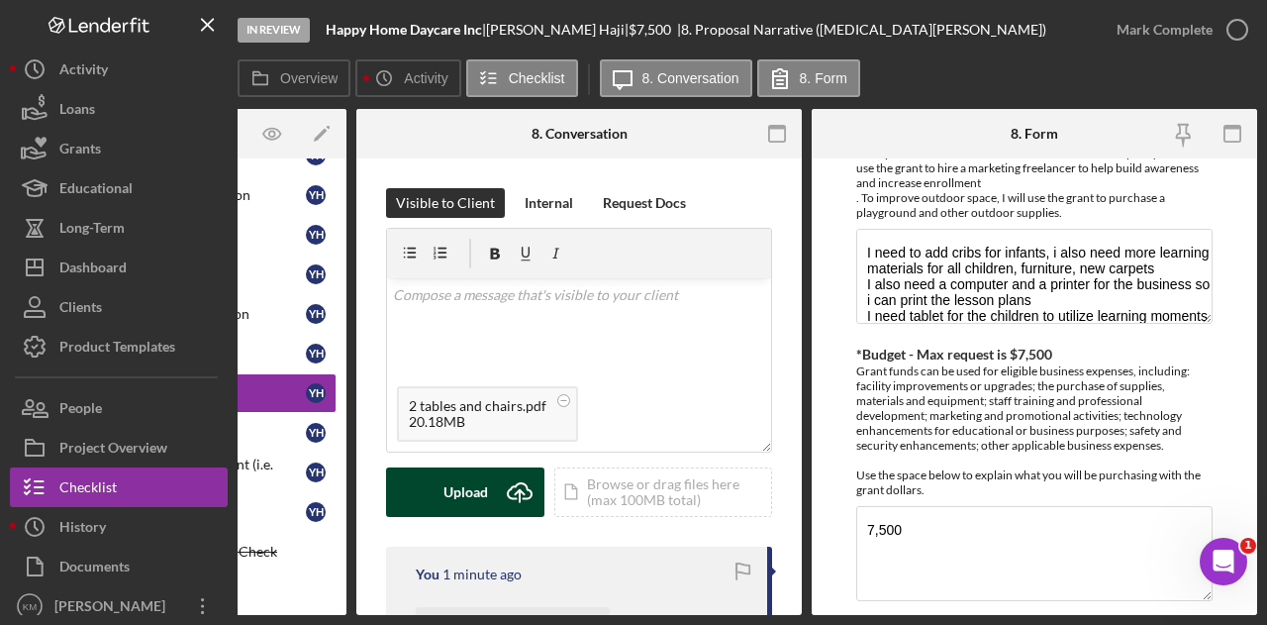
click at [515, 494] on icon "Icon/Upload" at bounding box center [520, 492] width 50 height 50
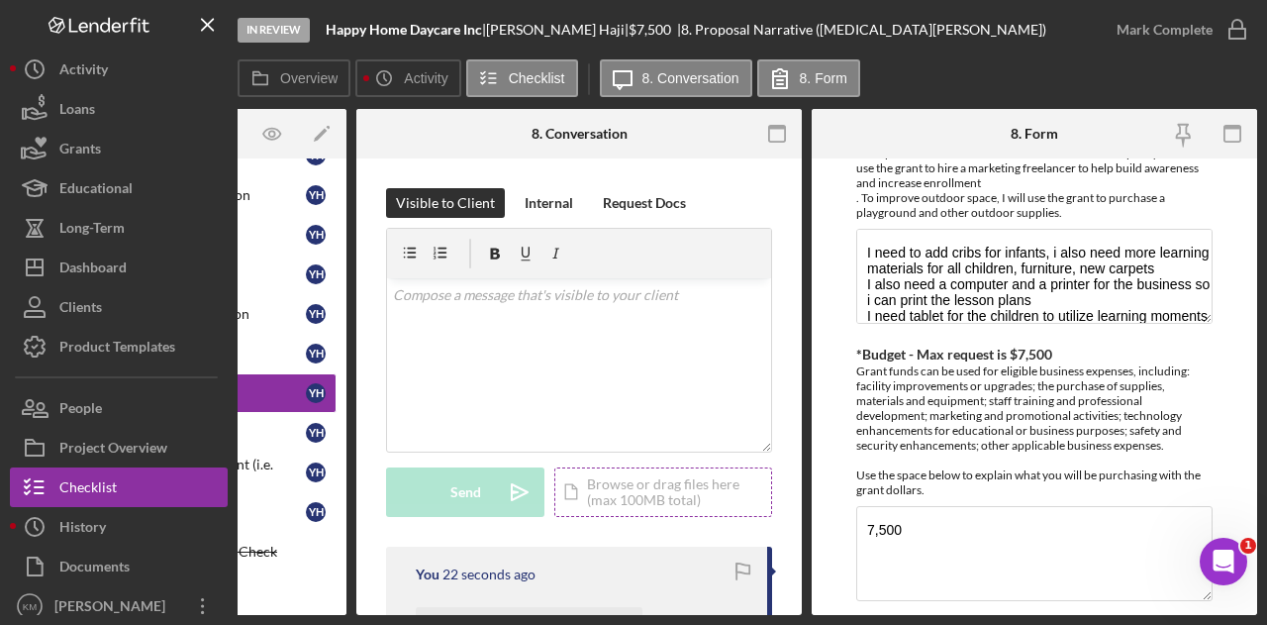
click at [626, 491] on div "Icon/Document Browse or drag files here (max 100MB total) Tap to choose files o…" at bounding box center [663, 492] width 218 height 50
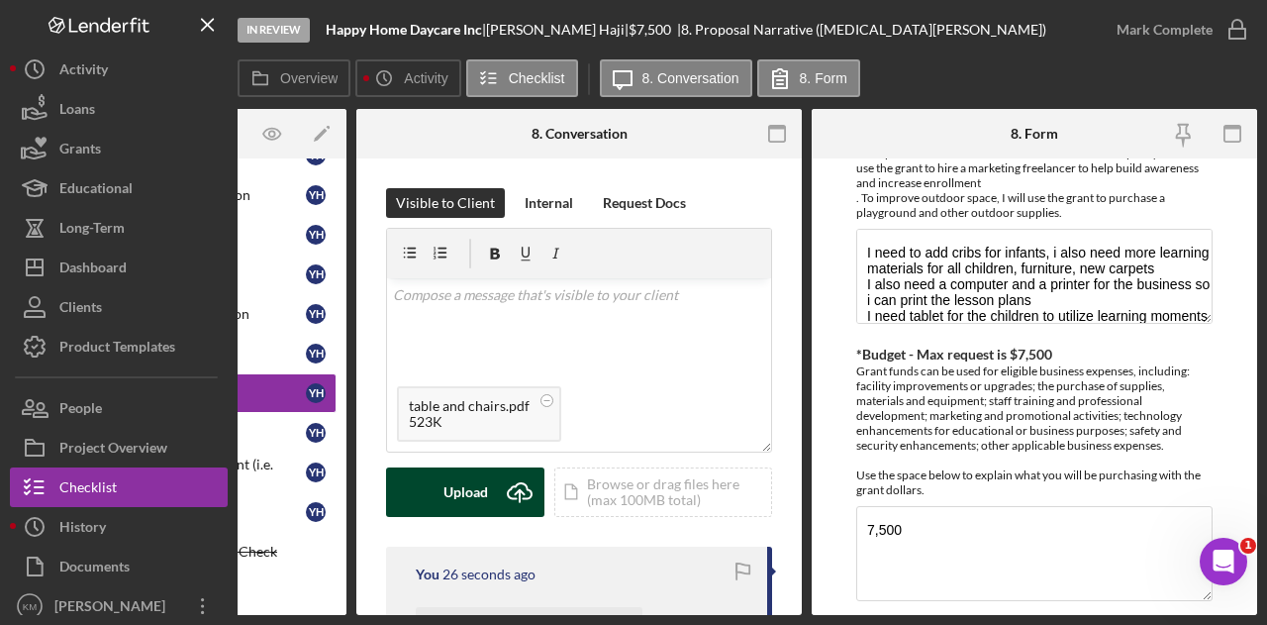
click at [485, 480] on div "Upload" at bounding box center [466, 492] width 45 height 50
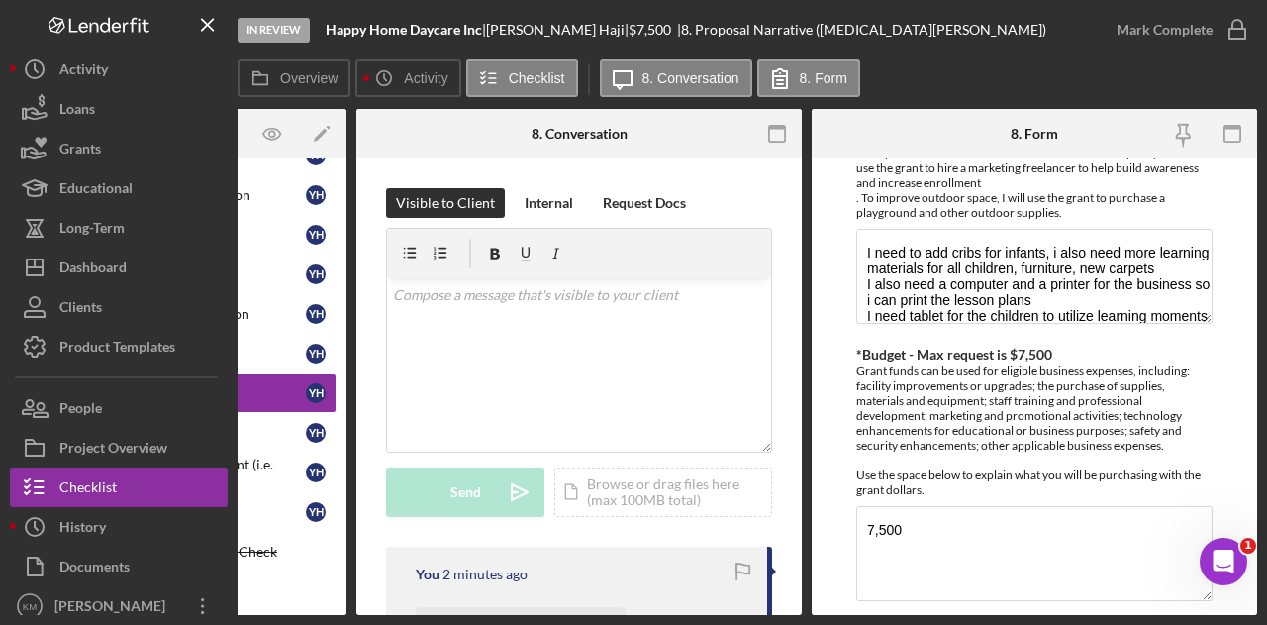
drag, startPoint x: 508, startPoint y: 615, endPoint x: 448, endPoint y: 607, distance: 60.9
click at [448, 607] on div "In Review Happy Home Daycare Inc | [MEDICAL_DATA][PERSON_NAME] | $7,500 $7,500 …" at bounding box center [633, 312] width 1267 height 625
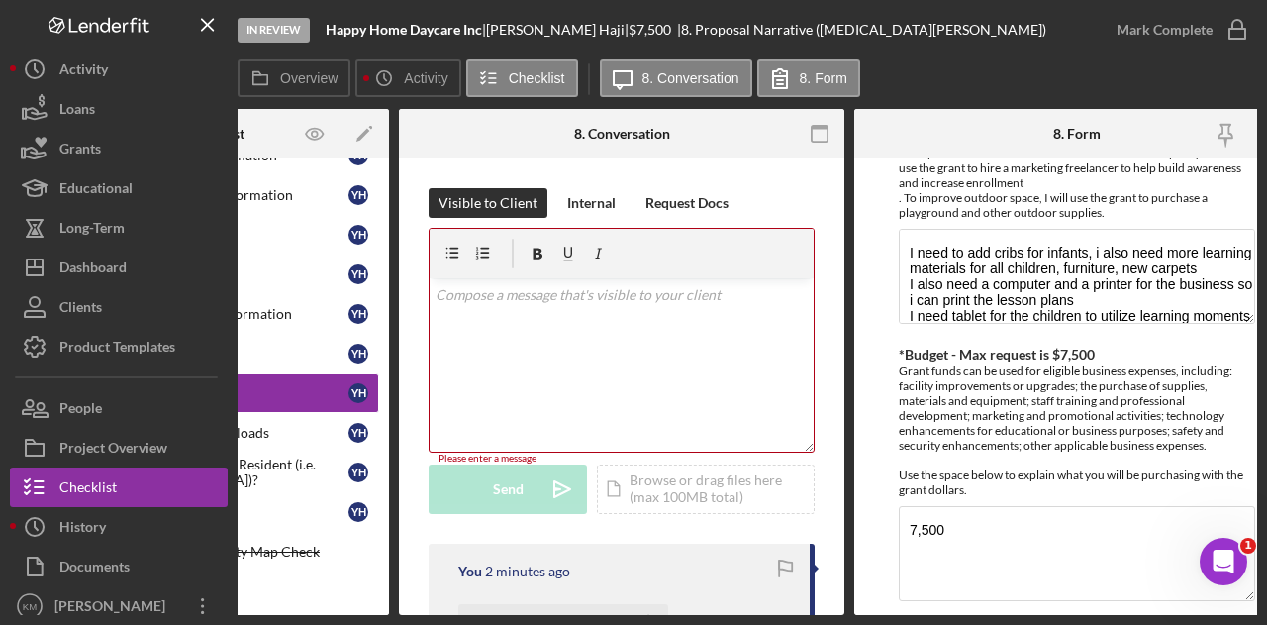
scroll to position [0, 44]
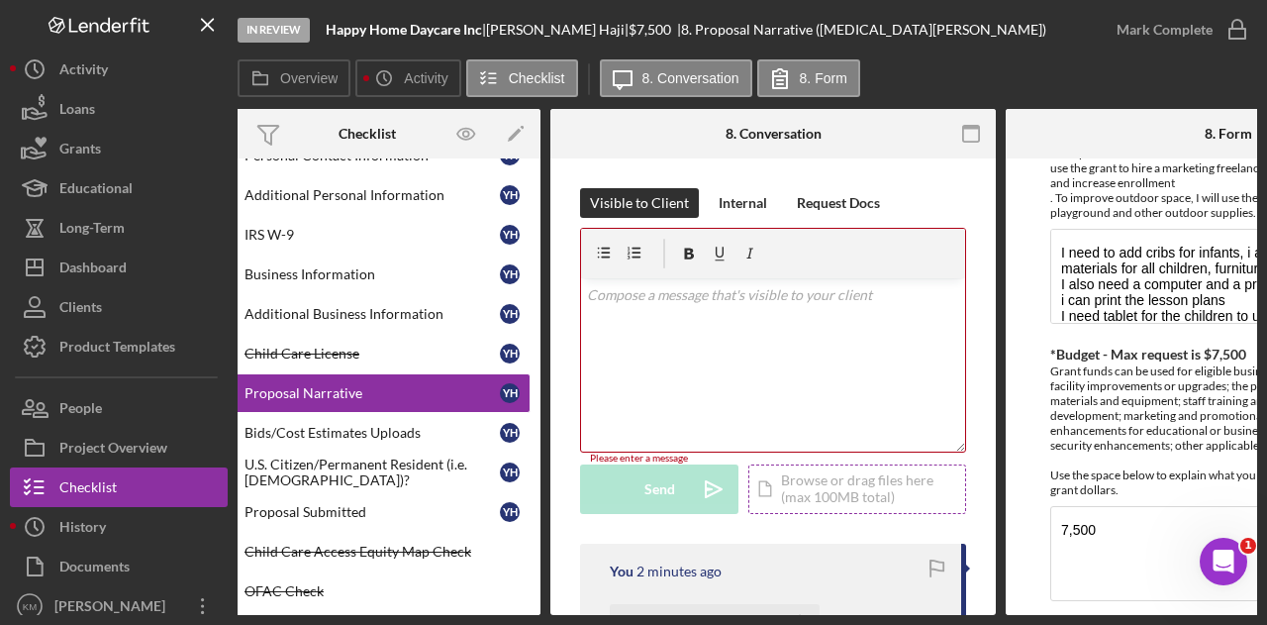
click at [864, 497] on div "Icon/Document Browse or drag files here (max 100MB total) Tap to choose files o…" at bounding box center [858, 489] width 218 height 50
click at [794, 492] on div "Icon/Document Browse or drag files here (max 100MB total) Tap to choose files o…" at bounding box center [858, 489] width 218 height 50
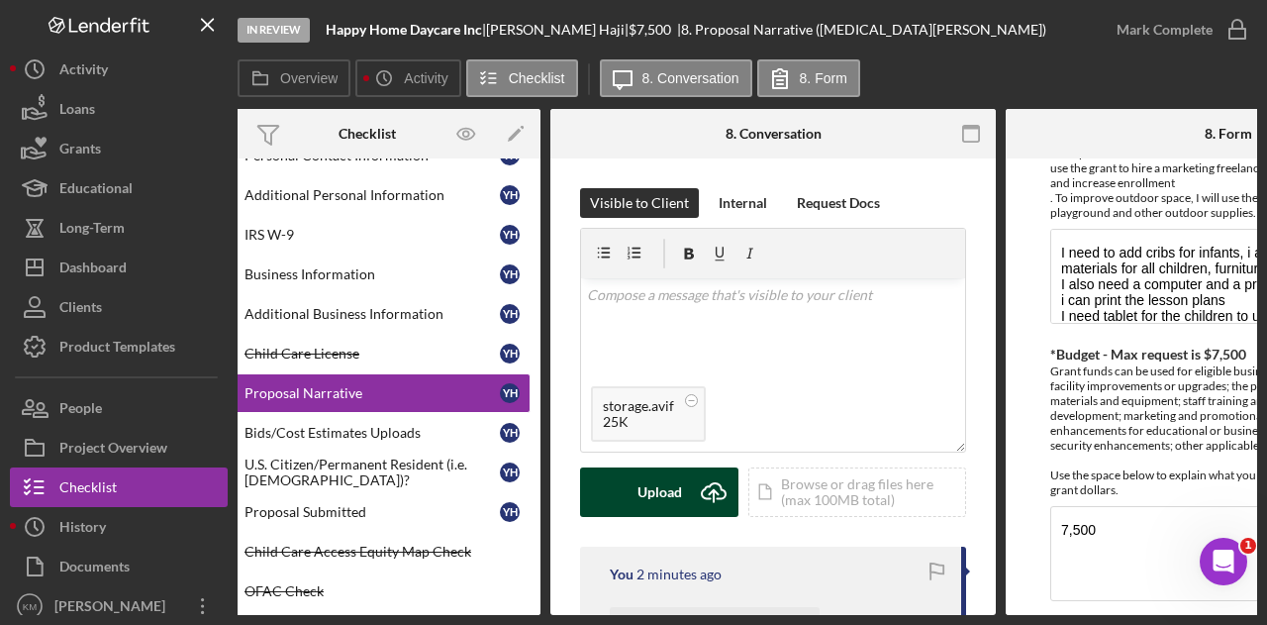
click at [647, 481] on div "Upload" at bounding box center [660, 492] width 45 height 50
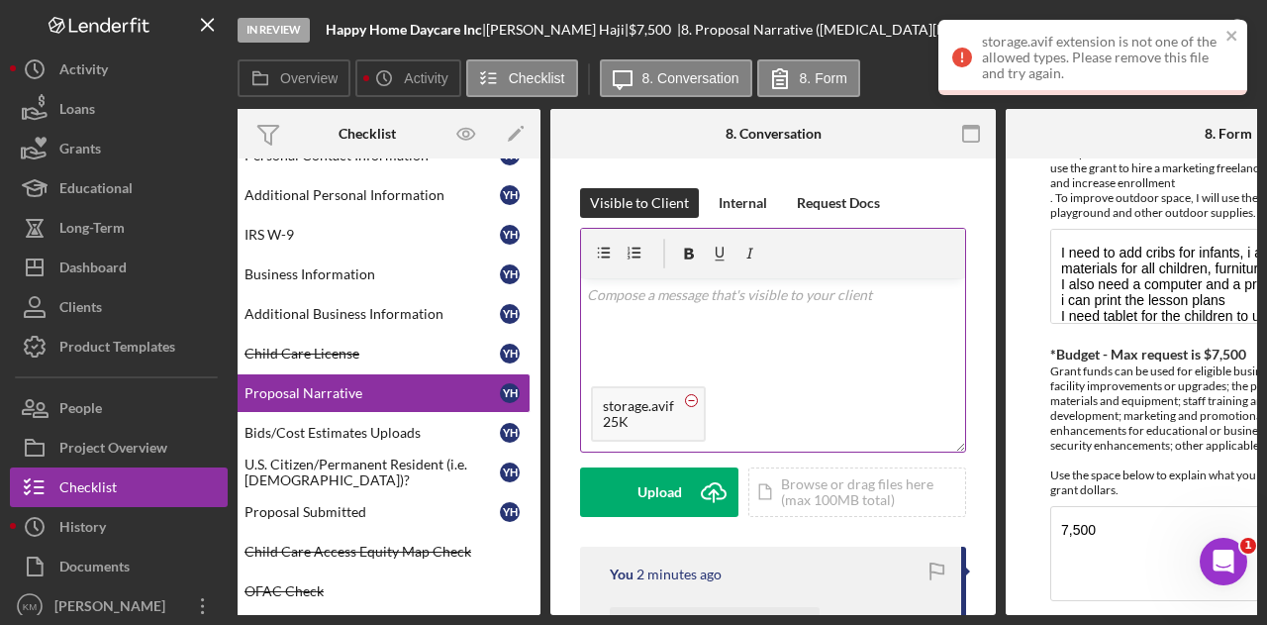
click at [696, 401] on icon at bounding box center [691, 400] width 25 height 25
click at [822, 486] on div "Icon/Document Browse or drag files here (max 100MB total) Tap to choose files o…" at bounding box center [858, 492] width 218 height 50
click at [1230, 34] on icon "close" at bounding box center [1232, 36] width 10 height 10
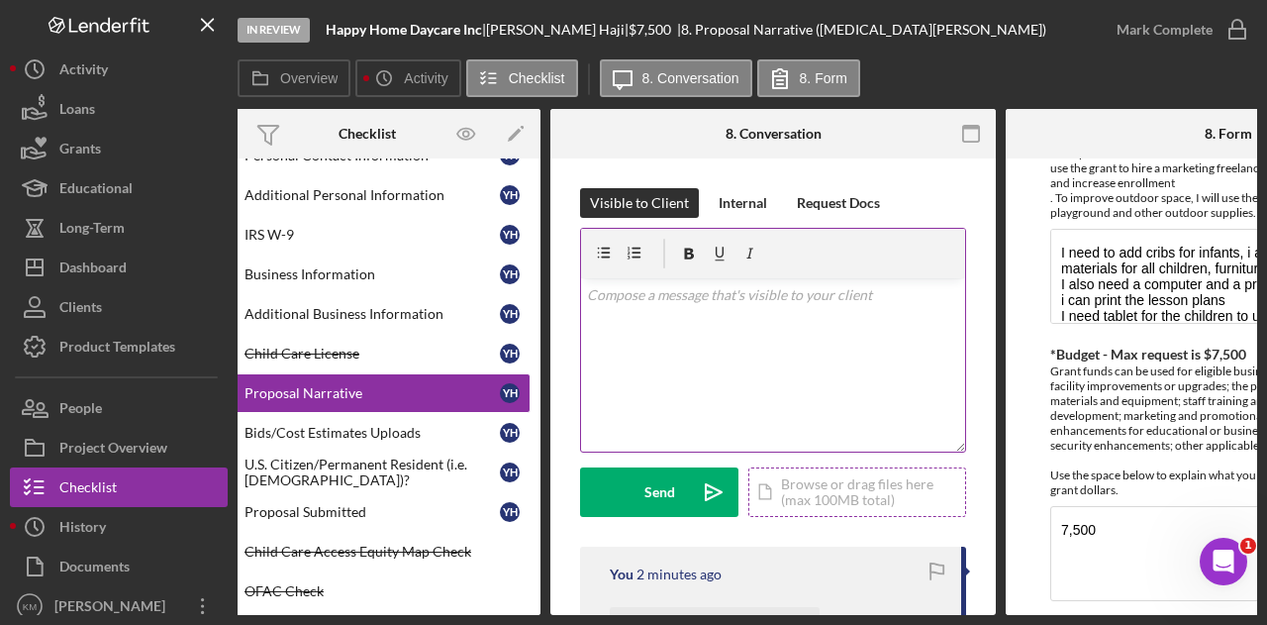
click at [854, 476] on div "Icon/Document Browse or drag files here (max 100MB total) Tap to choose files o…" at bounding box center [858, 492] width 218 height 50
click at [855, 488] on div "Icon/Document Browse or drag files here (max 100MB total) Tap to choose files o…" at bounding box center [858, 492] width 218 height 50
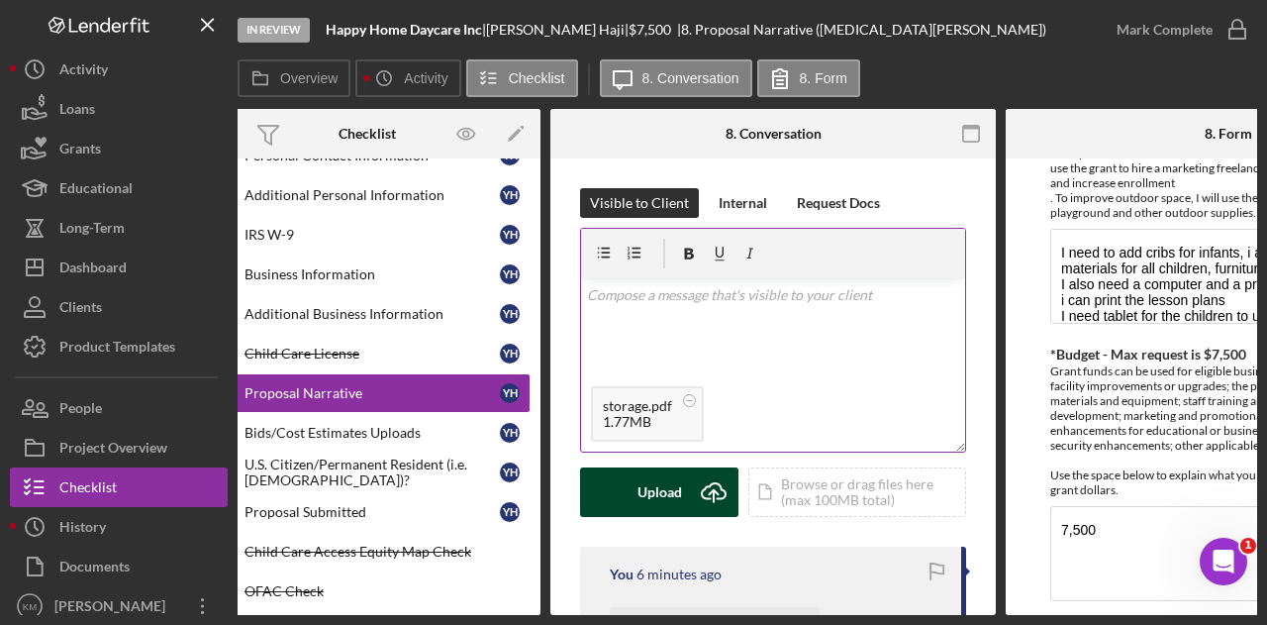
click at [659, 502] on div "Upload" at bounding box center [660, 492] width 45 height 50
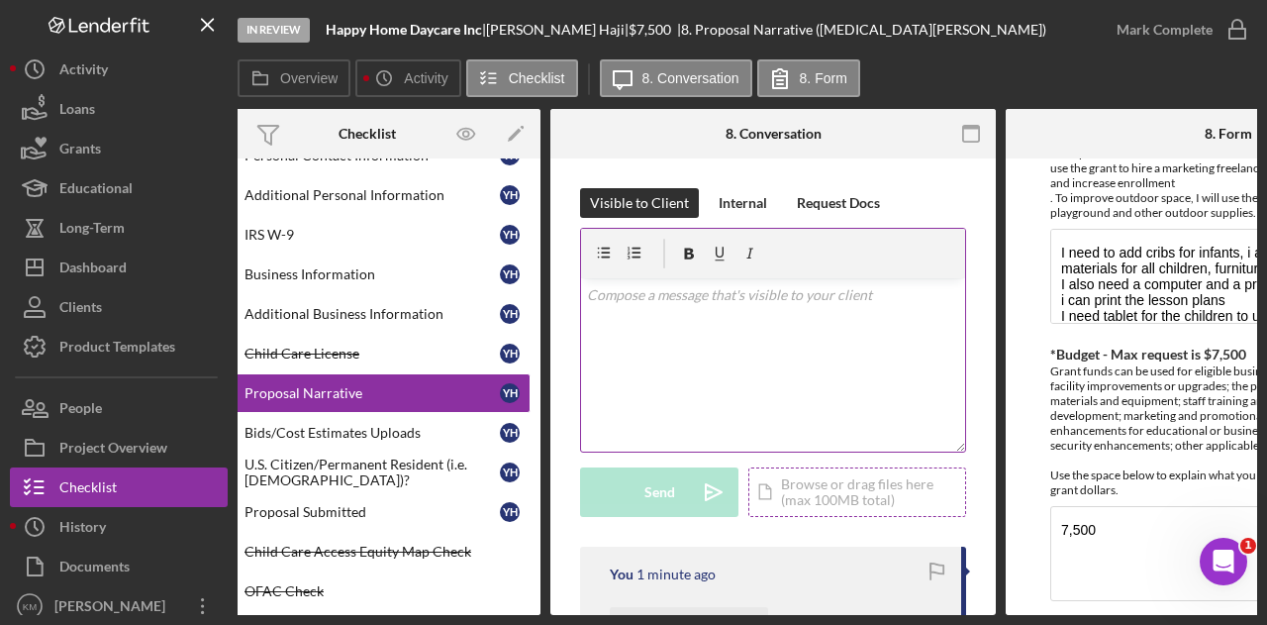
click at [807, 492] on div "Icon/Document Browse or drag files here (max 100MB total) Tap to choose files o…" at bounding box center [858, 492] width 218 height 50
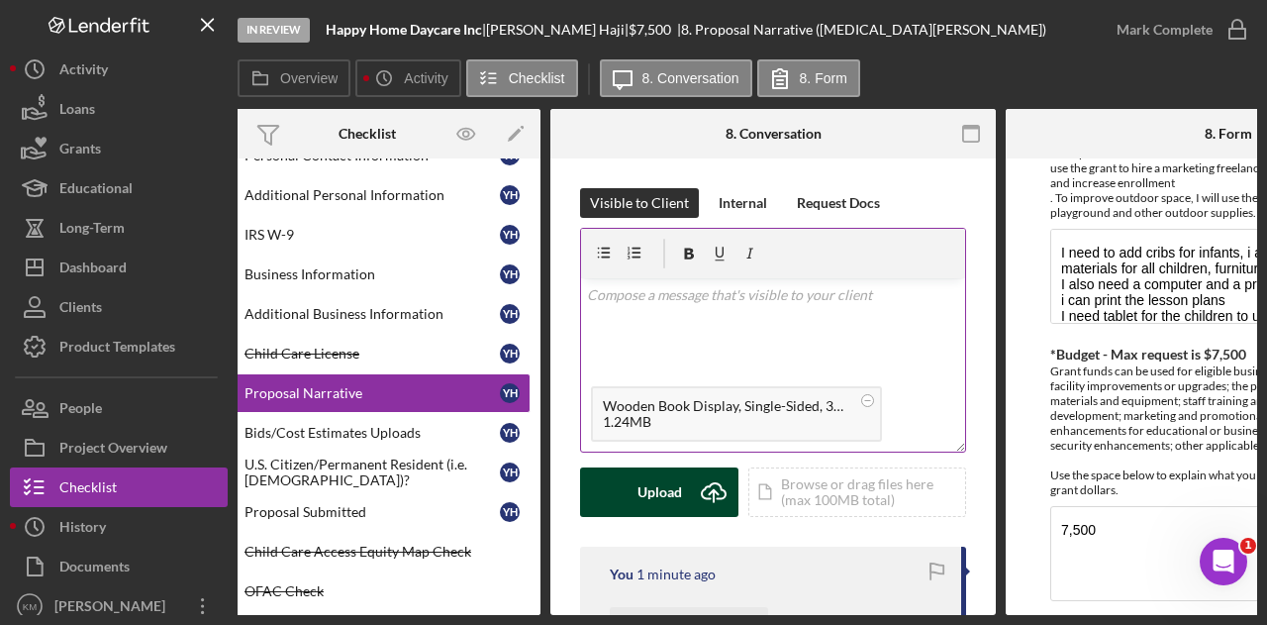
click at [689, 492] on icon "Icon/Upload" at bounding box center [714, 492] width 50 height 50
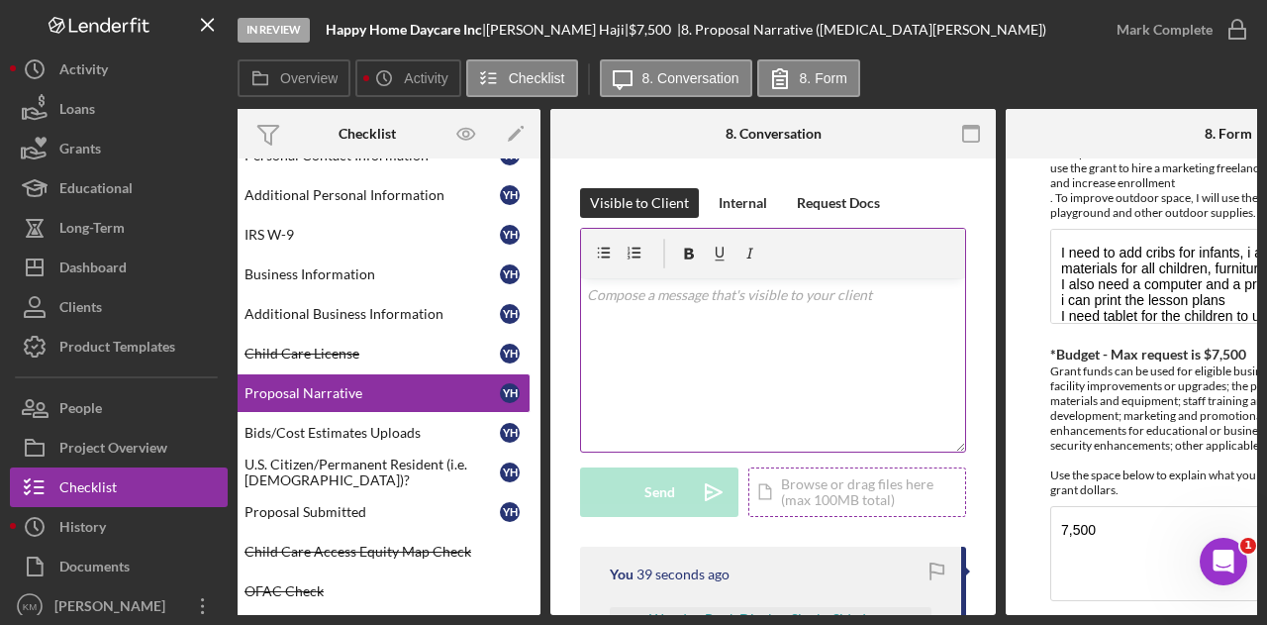
click at [814, 510] on div "Icon/Document Browse or drag files here (max 100MB total) Tap to choose files o…" at bounding box center [858, 492] width 218 height 50
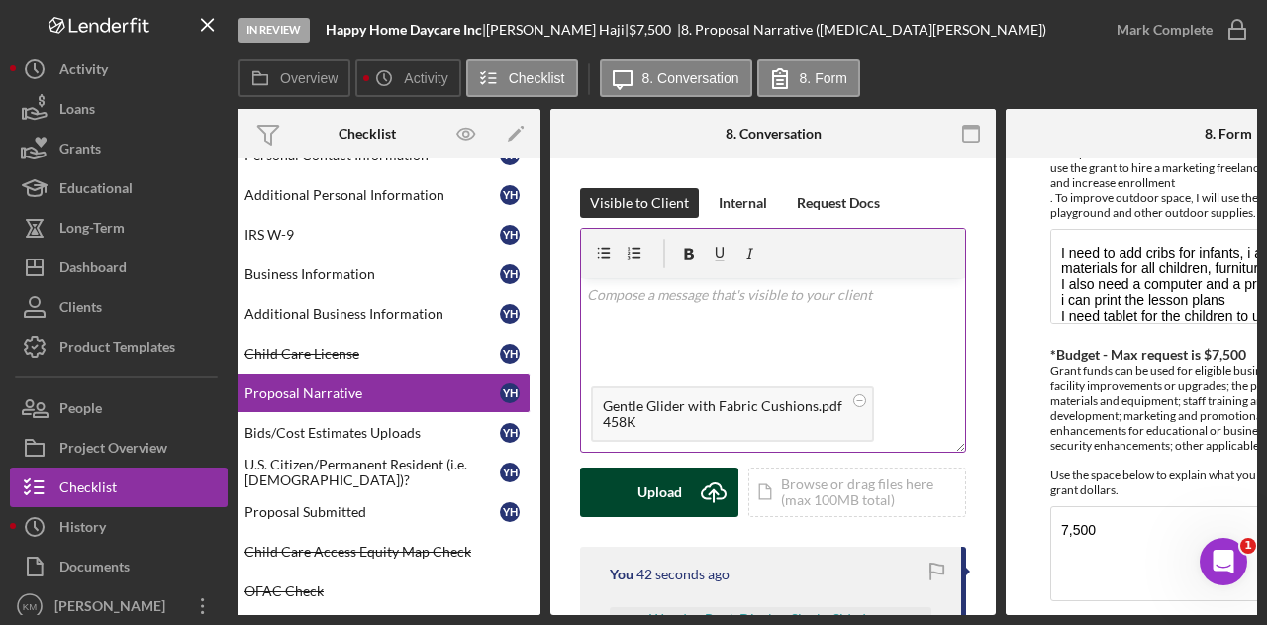
click at [668, 505] on div "Upload" at bounding box center [660, 492] width 45 height 50
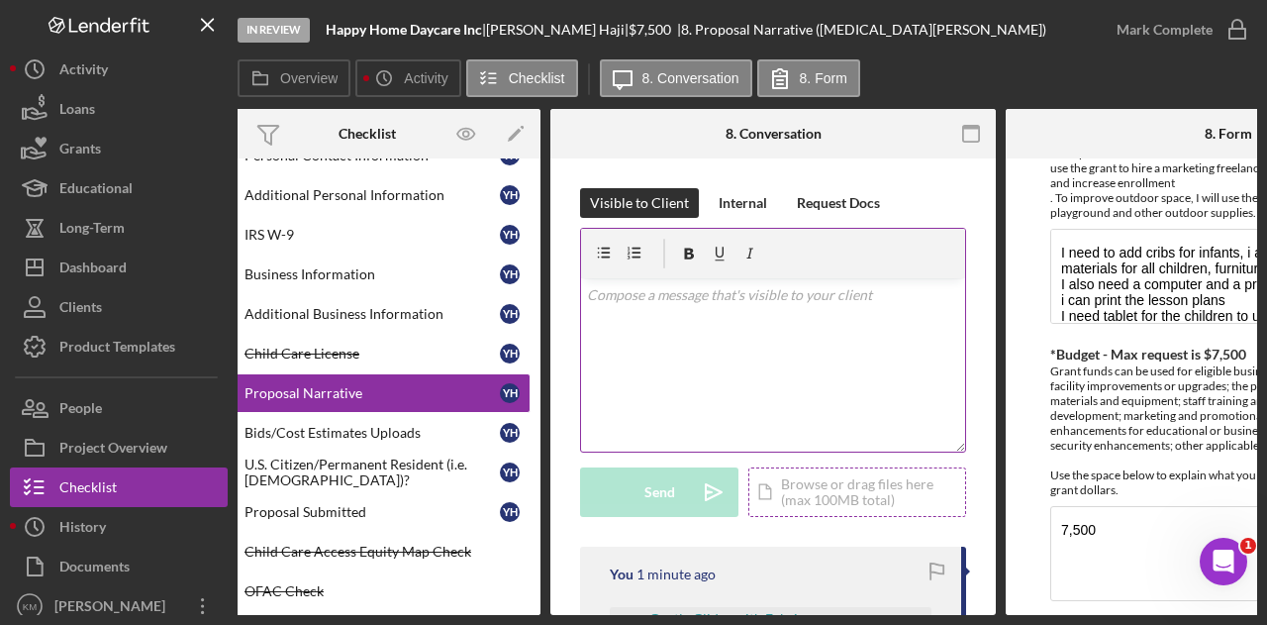
click at [792, 498] on div "Icon/Document Browse or drag files here (max 100MB total) Tap to choose files o…" at bounding box center [858, 492] width 218 height 50
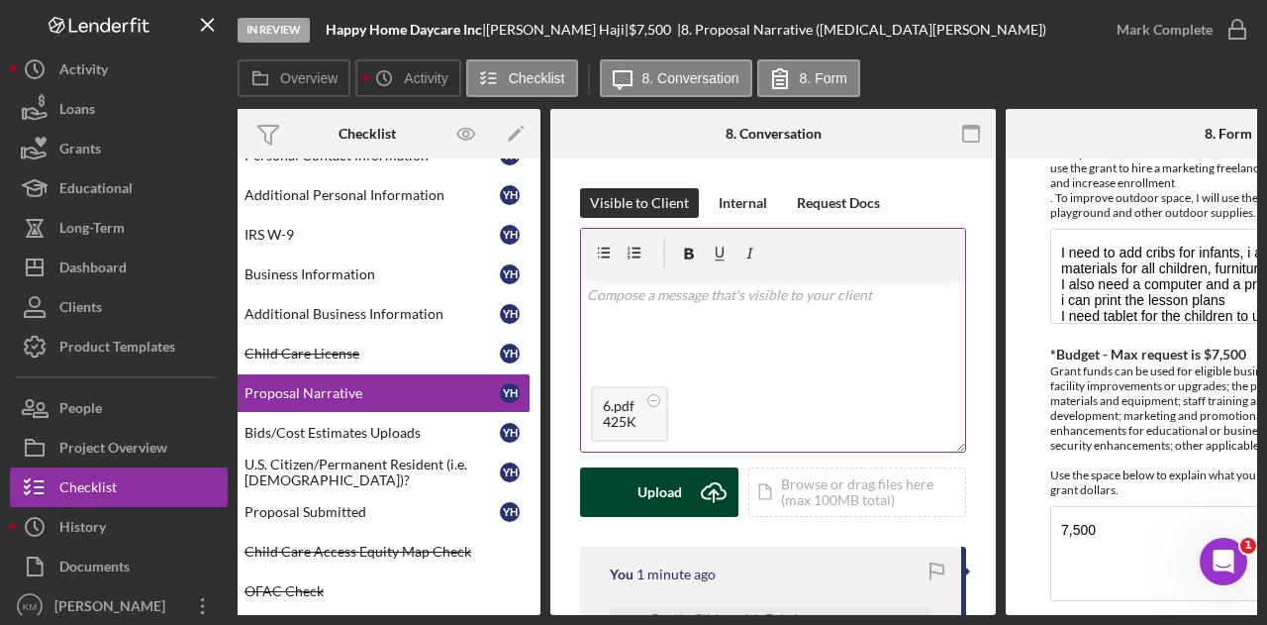
click at [693, 486] on icon "Icon/Upload" at bounding box center [714, 492] width 50 height 50
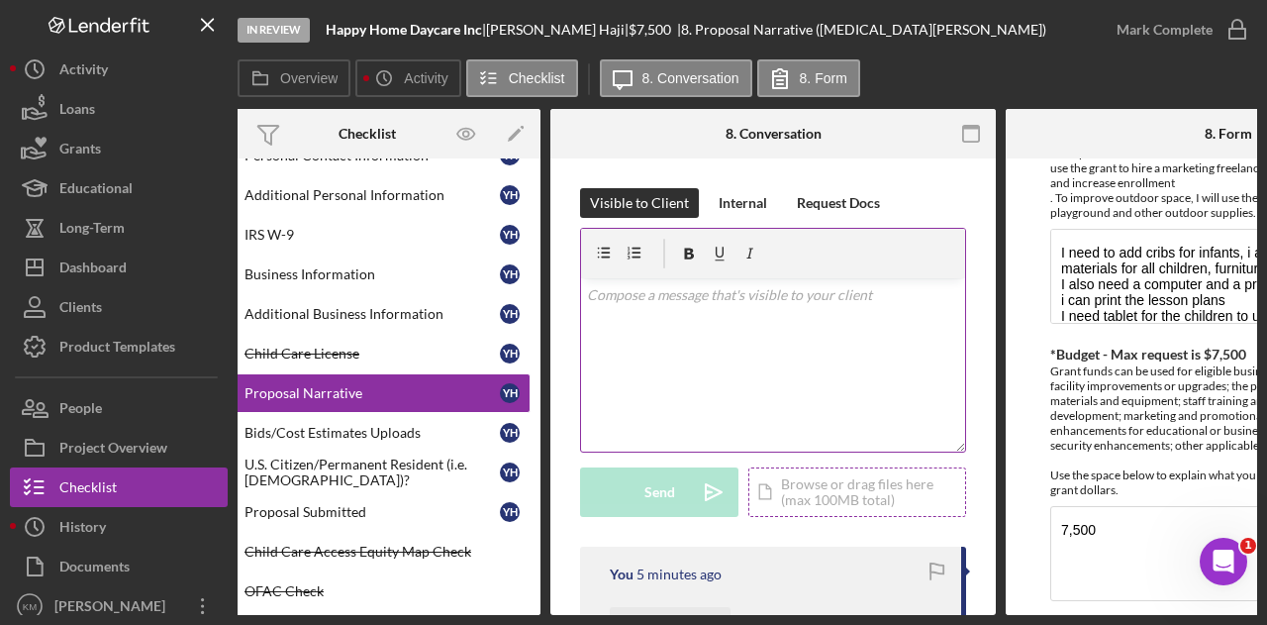
click at [828, 484] on div "Icon/Document Browse or drag files here (max 100MB total) Tap to choose files o…" at bounding box center [858, 492] width 218 height 50
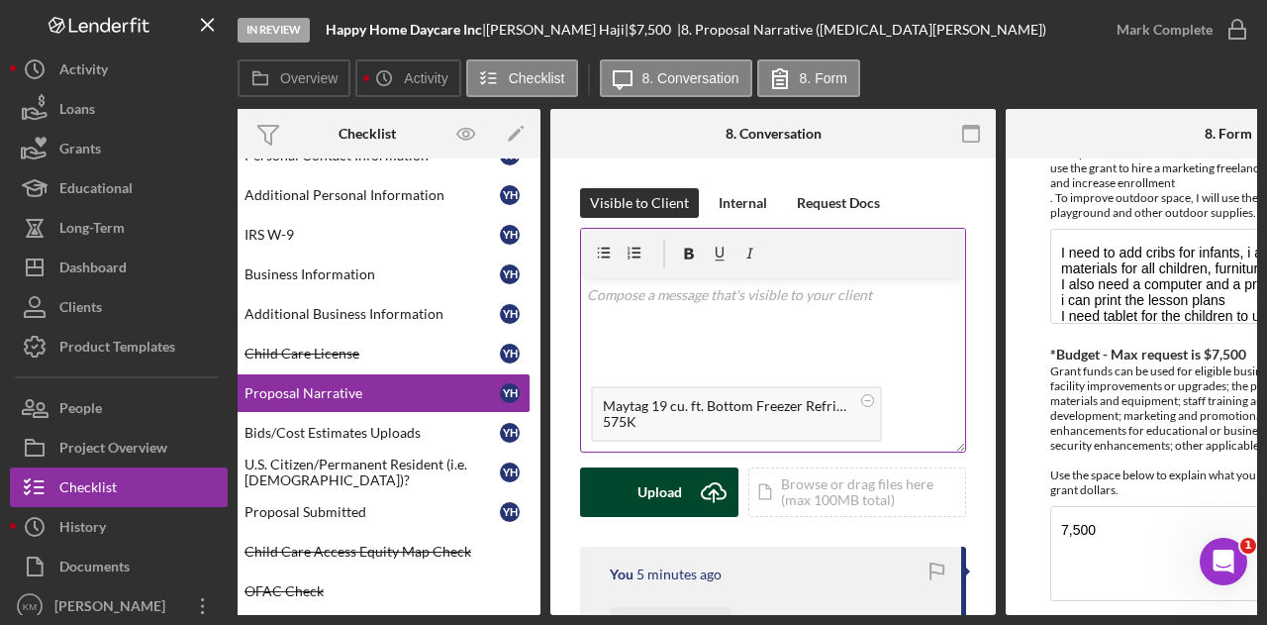
drag, startPoint x: 685, startPoint y: 490, endPoint x: 695, endPoint y: 504, distance: 17.0
click at [695, 504] on icon "Icon/Upload" at bounding box center [714, 492] width 50 height 50
